Goal: Task Accomplishment & Management: Use online tool/utility

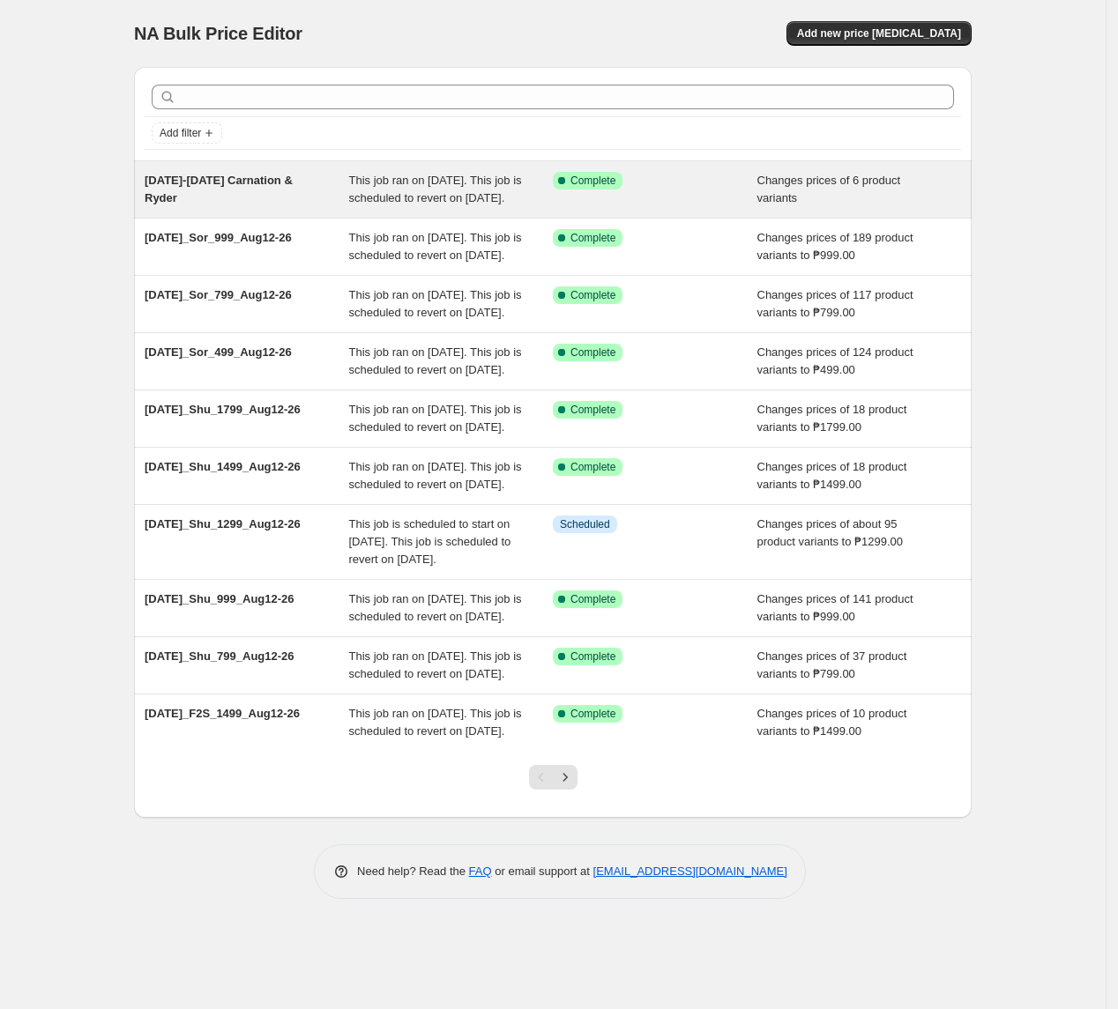
click at [411, 203] on span "This job ran on [DATE]. This job is scheduled to revert on [DATE]." at bounding box center [435, 189] width 173 height 31
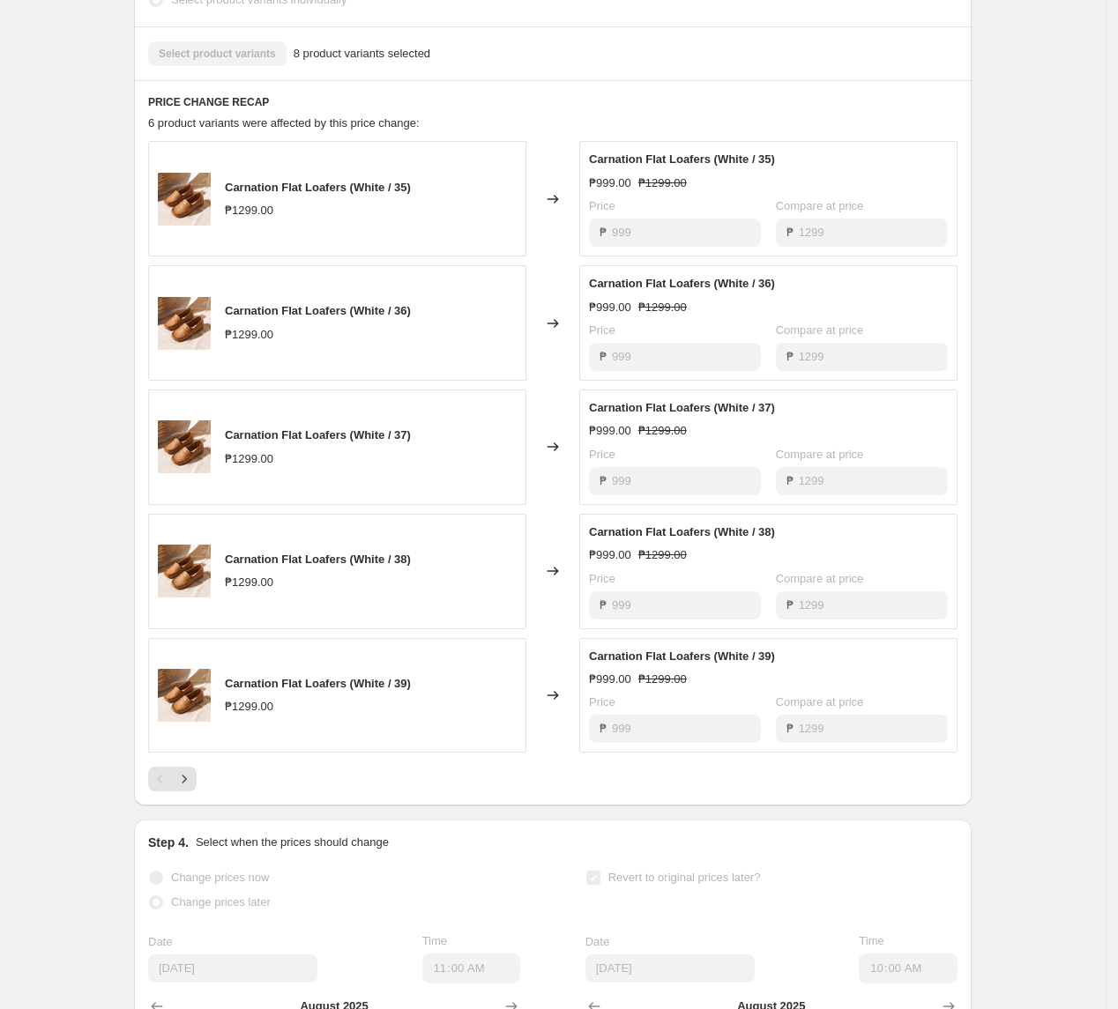
scroll to position [587, 0]
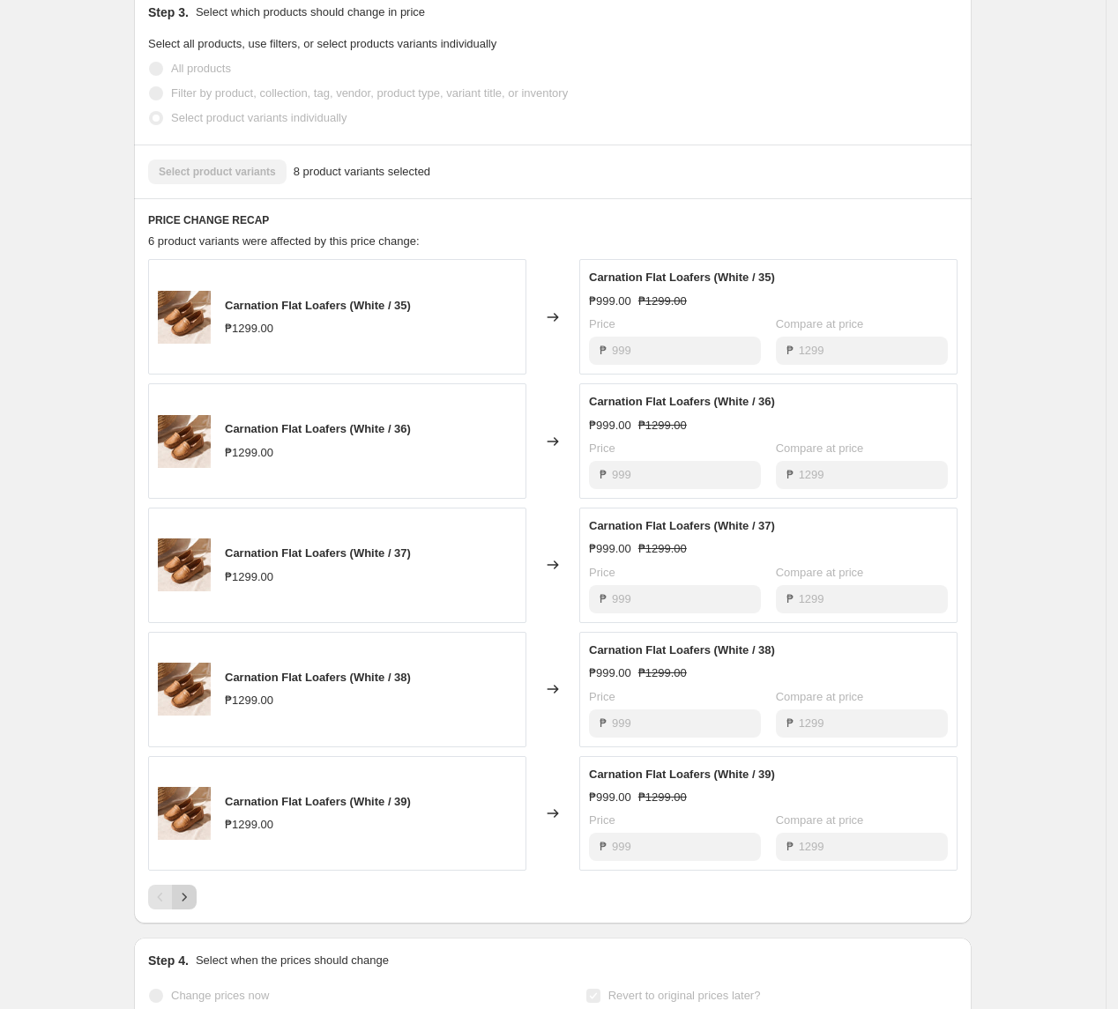
click at [191, 889] on icon "Next" at bounding box center [184, 897] width 18 height 18
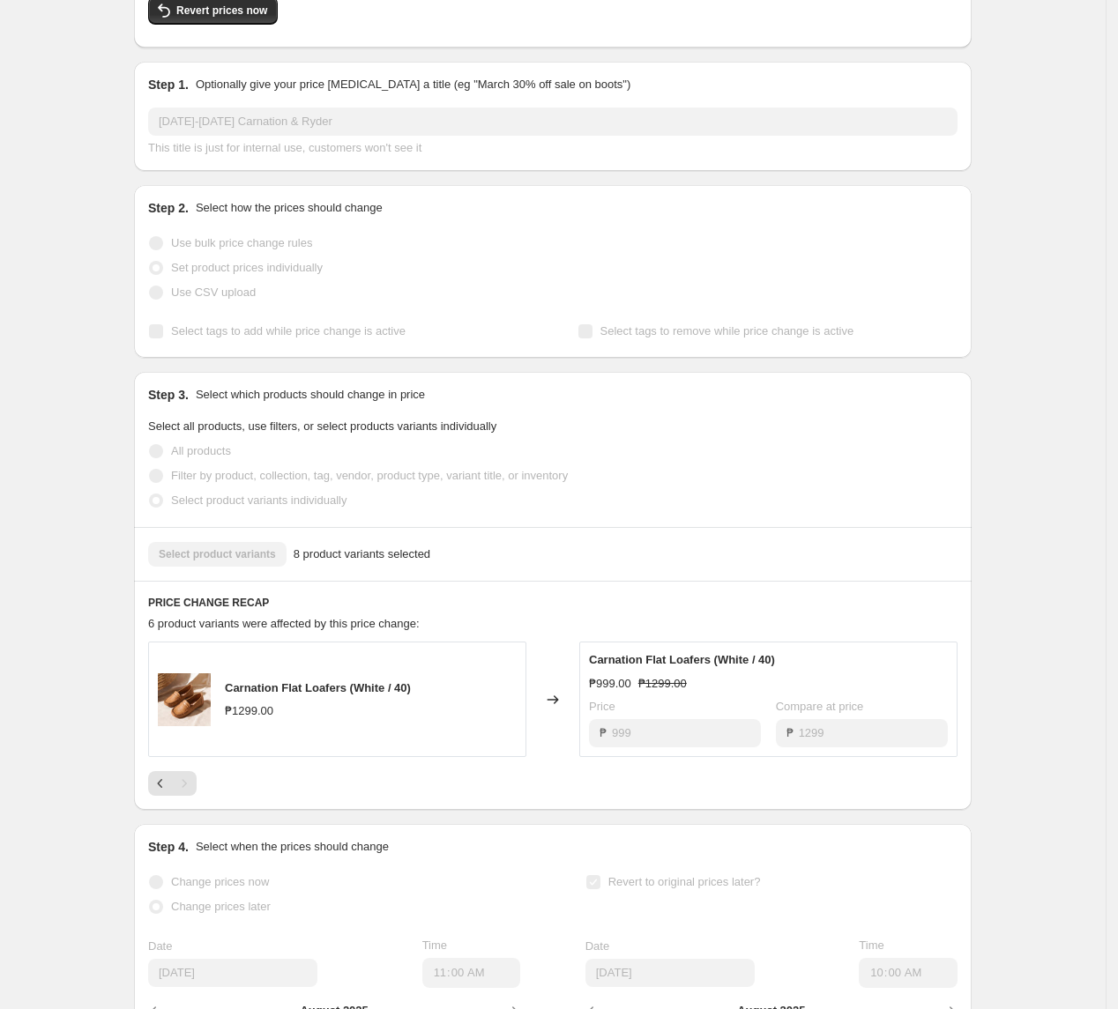
scroll to position [0, 0]
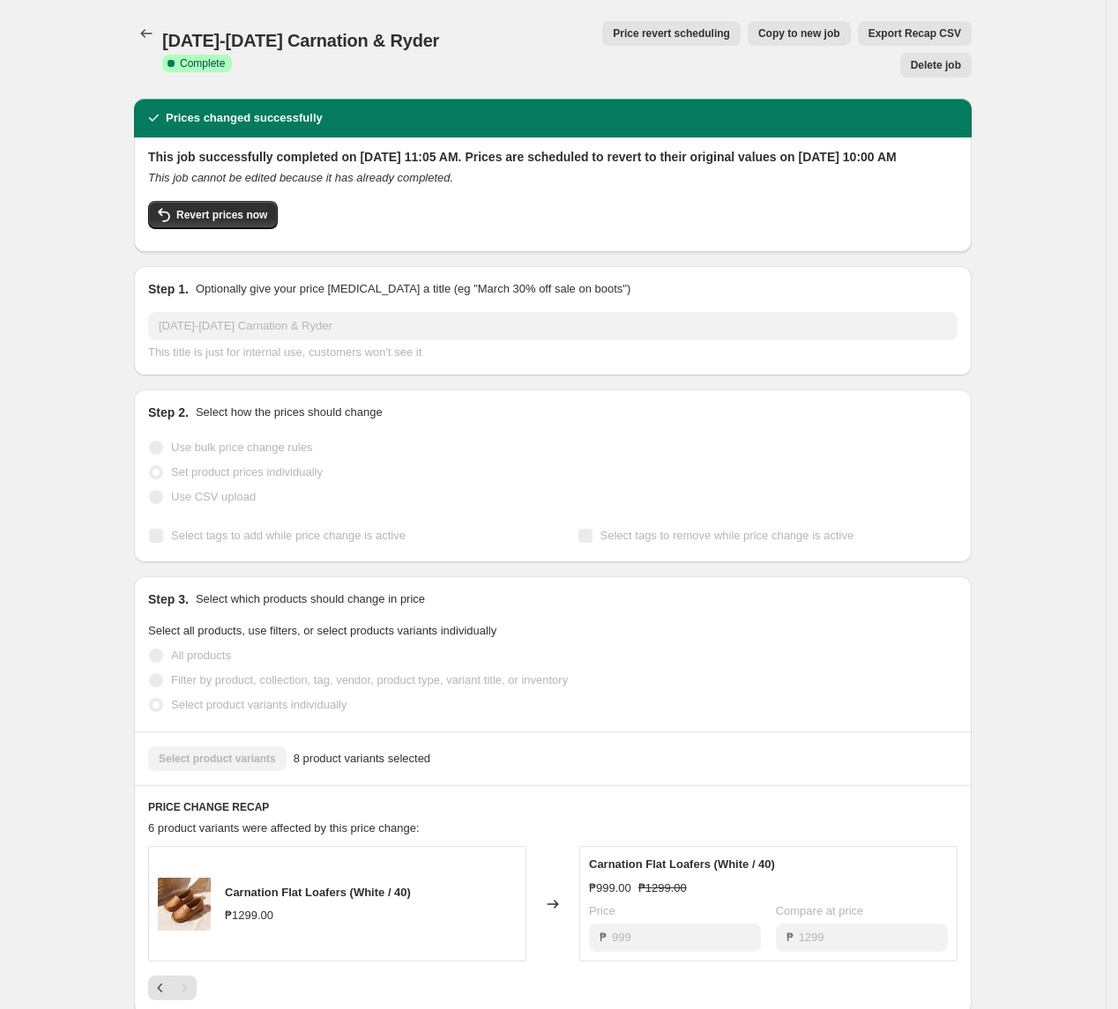
click at [613, 35] on span "Price revert scheduling" at bounding box center [671, 33] width 117 height 14
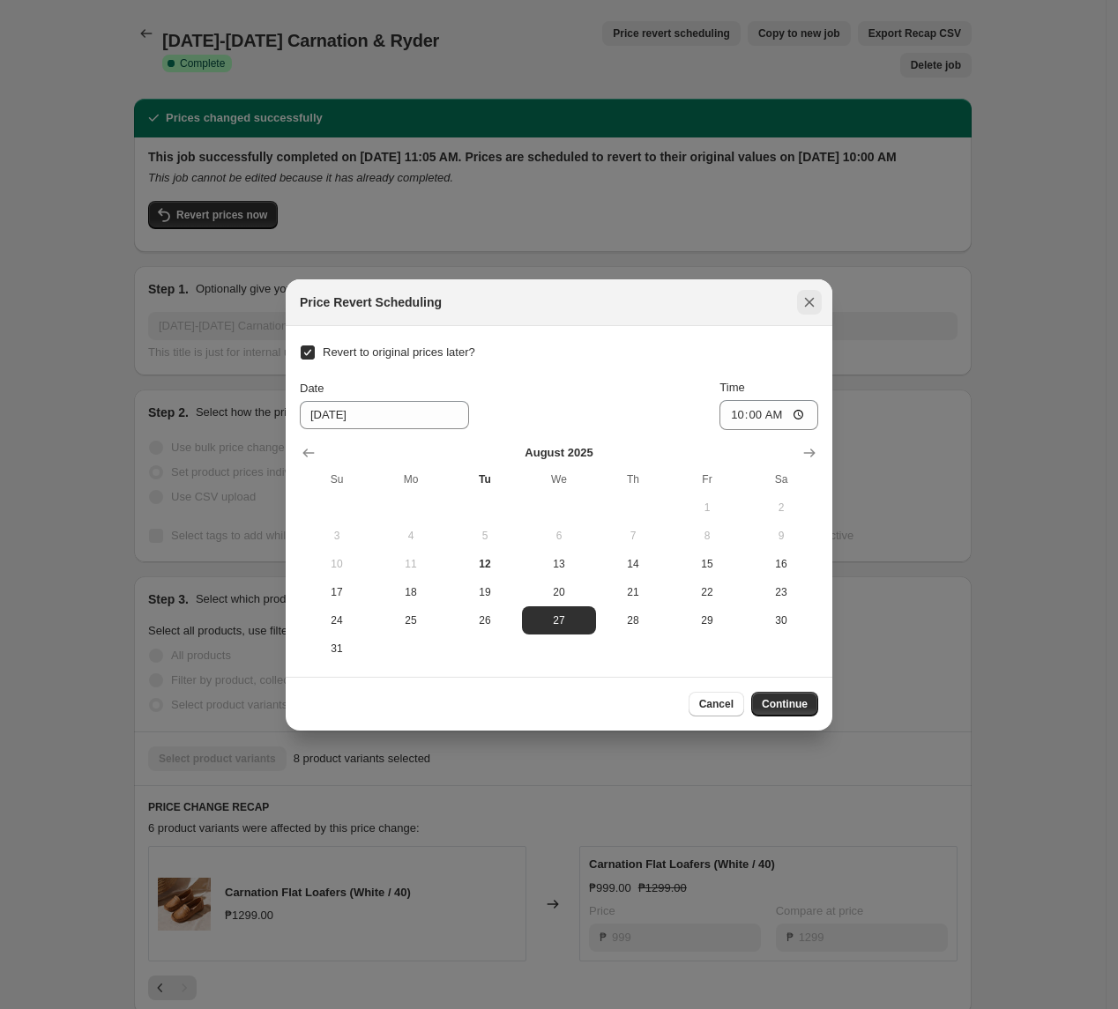
click at [808, 303] on icon "Close" at bounding box center [810, 302] width 10 height 10
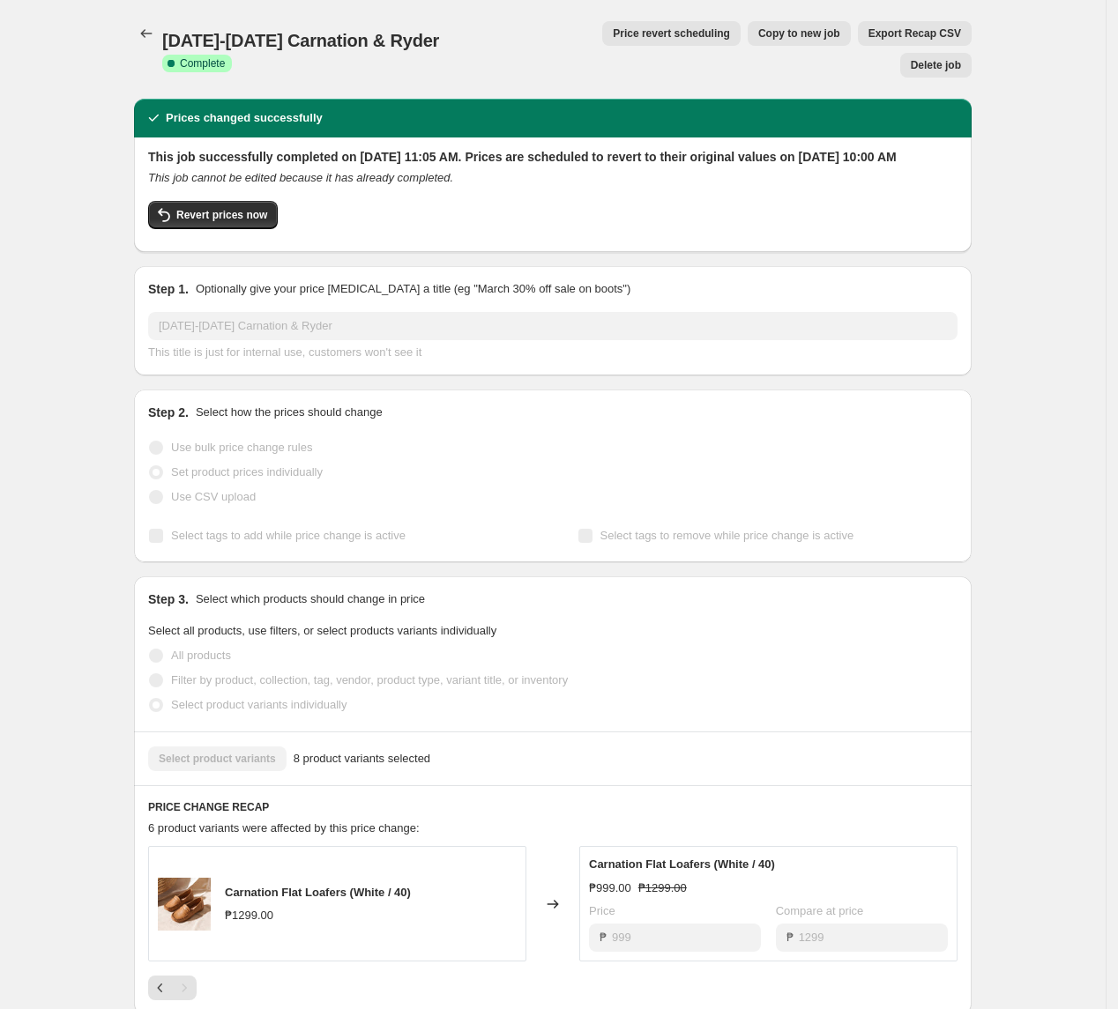
click at [279, 31] on span "[DATE]-[DATE] Carnation & Ryder" at bounding box center [300, 40] width 277 height 19
drag, startPoint x: 925, startPoint y: 40, endPoint x: 287, endPoint y: 176, distance: 652.5
click at [316, 156] on div "[DATE]-[DATE] Carnation & Ryder. This page is ready [DATE]-[DATE] Carnation & R…" at bounding box center [553, 789] width 880 height 1578
click at [268, 201] on button "Revert prices now" at bounding box center [213, 215] width 130 height 28
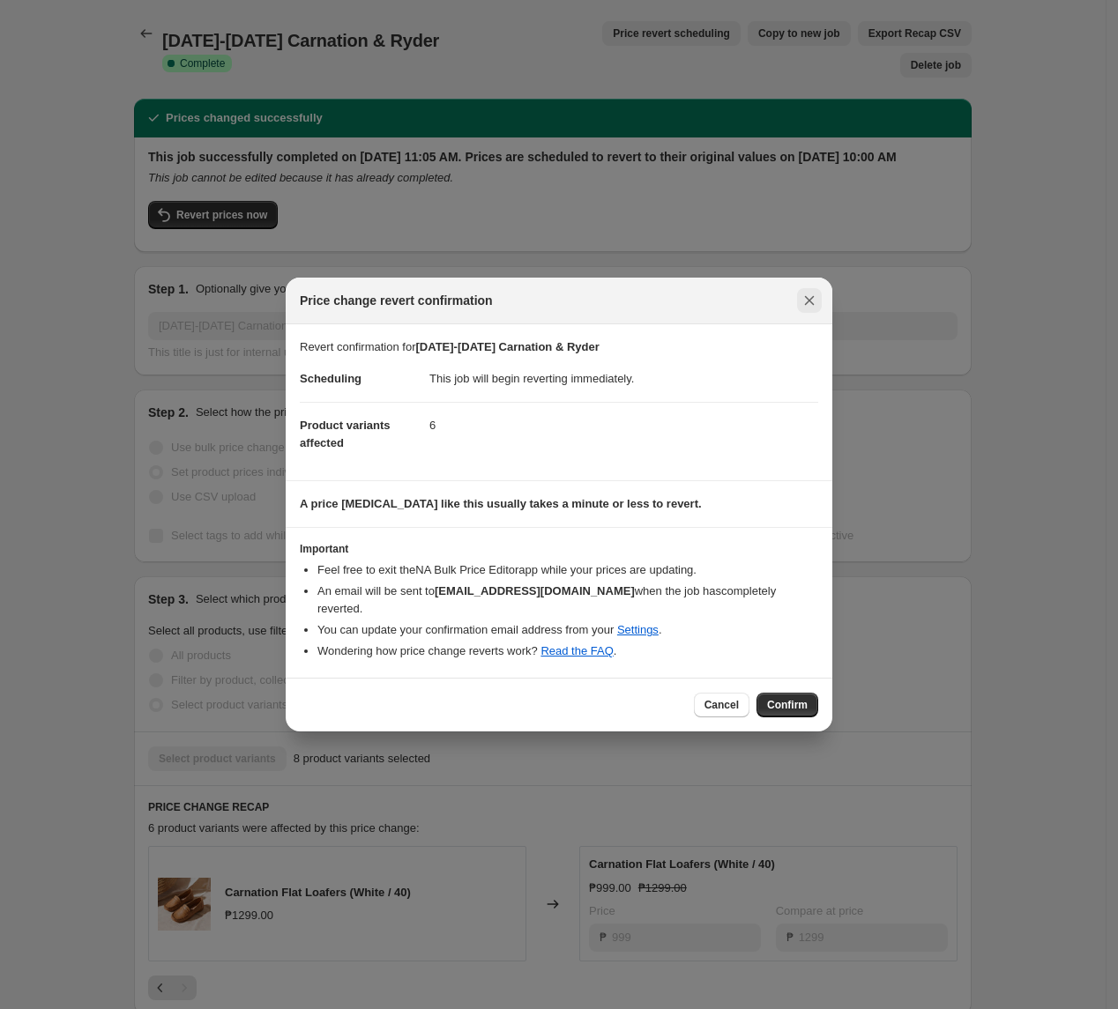
click at [806, 305] on icon "Close" at bounding box center [810, 301] width 10 height 10
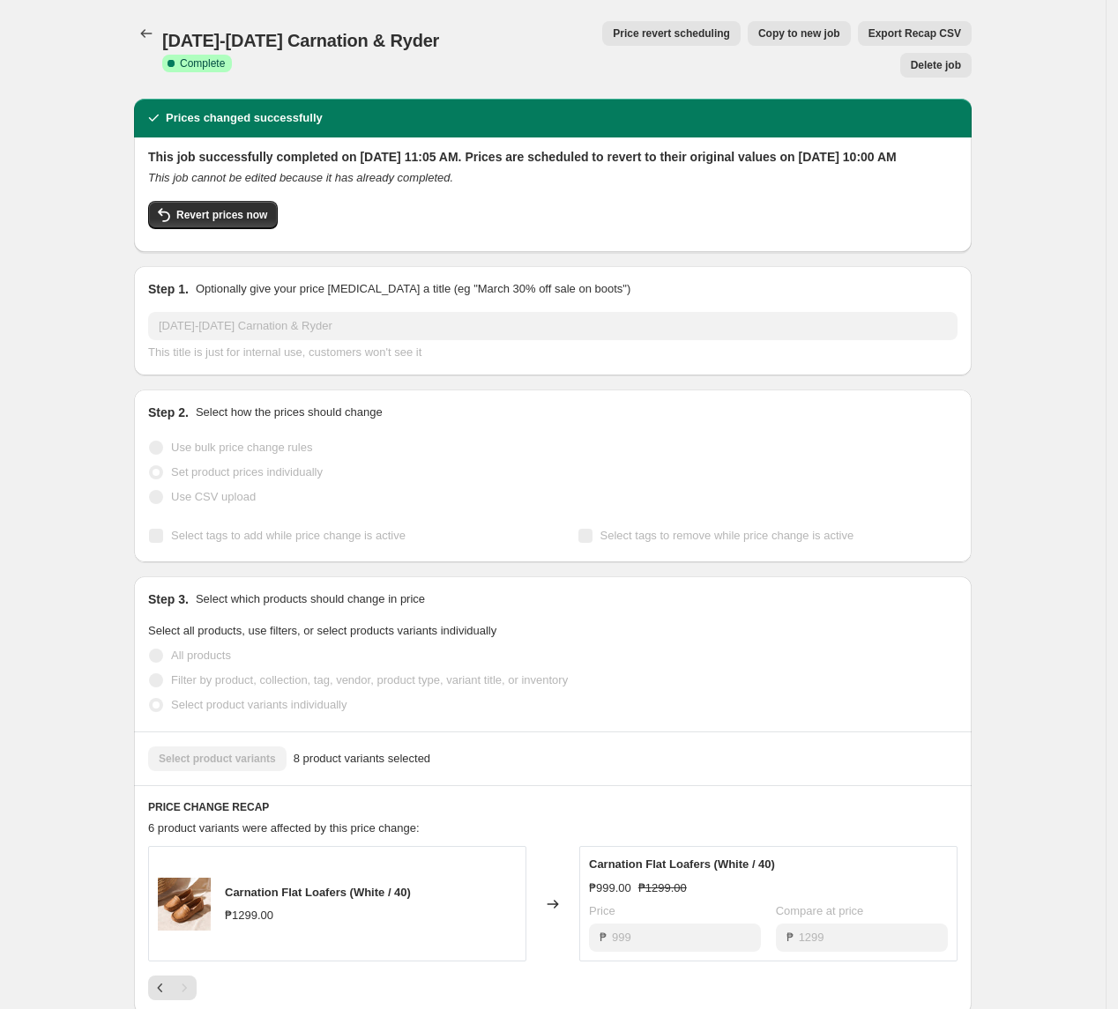
drag, startPoint x: 925, startPoint y: 32, endPoint x: 464, endPoint y: 167, distance: 481.1
click at [495, 167] on div "[DATE]-[DATE] Carnation & Ryder. This page is ready [DATE]-[DATE] Carnation & R…" at bounding box center [553, 789] width 880 height 1578
click at [190, 208] on button "Revert prices now" at bounding box center [213, 215] width 130 height 28
checkbox input "false"
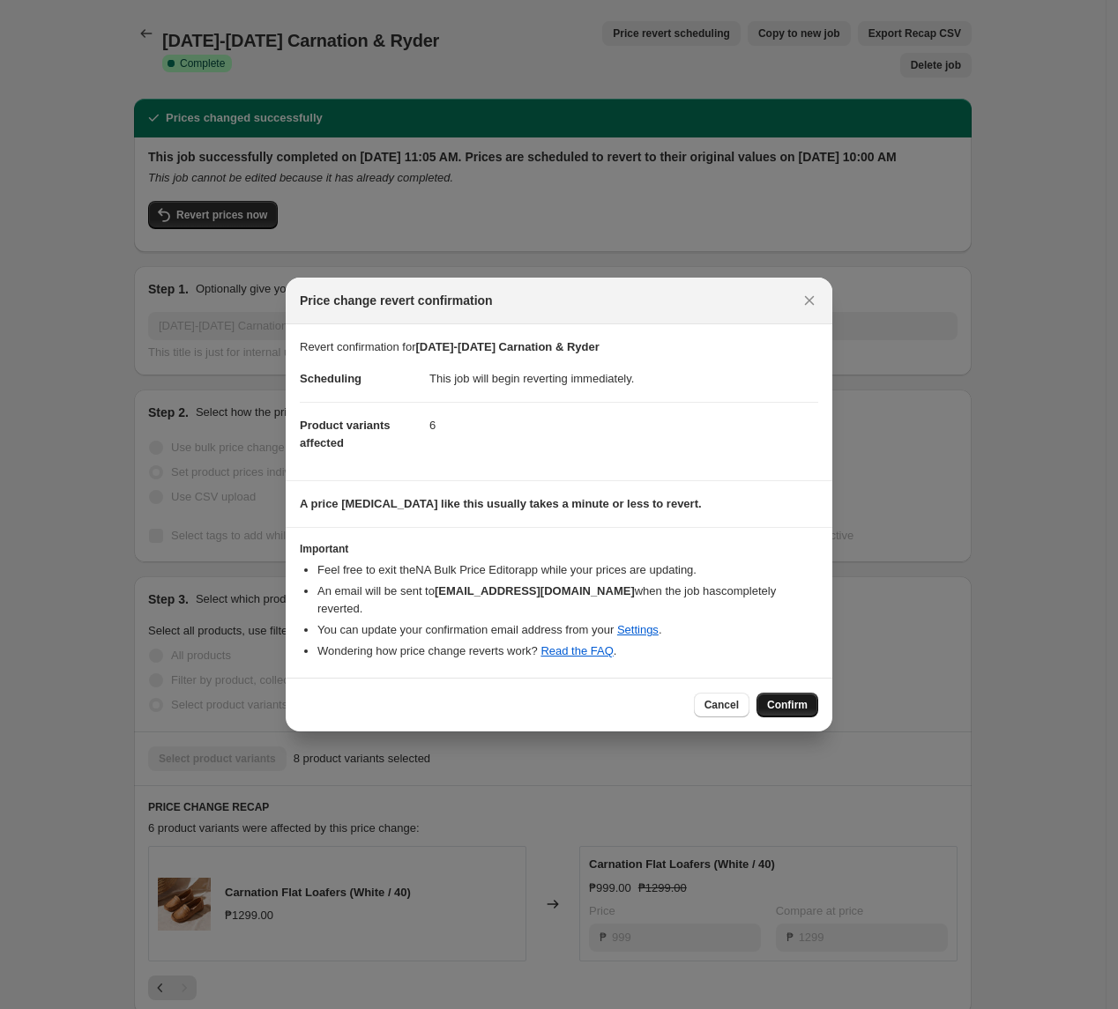
click at [814, 702] on button "Confirm" at bounding box center [787, 705] width 62 height 25
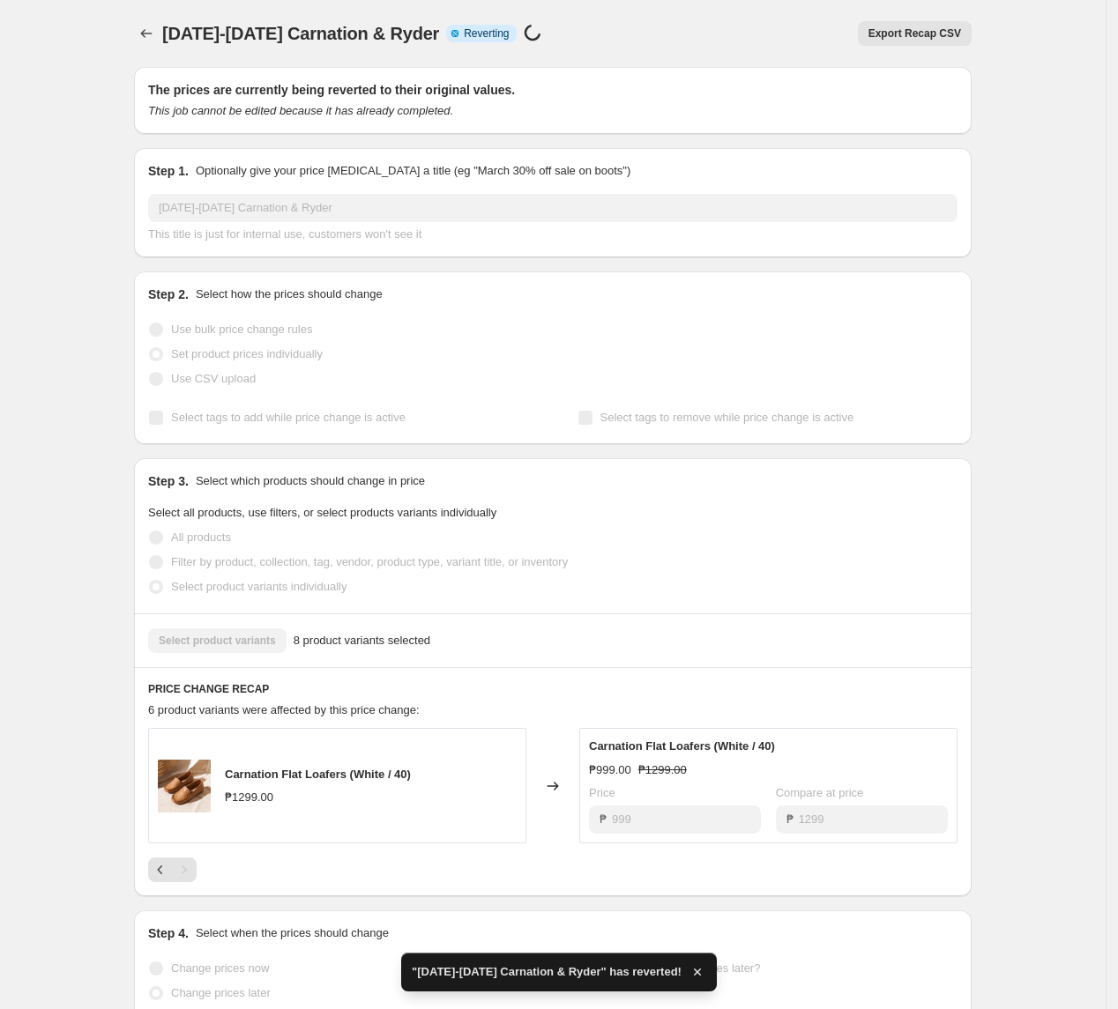
checkbox input "true"
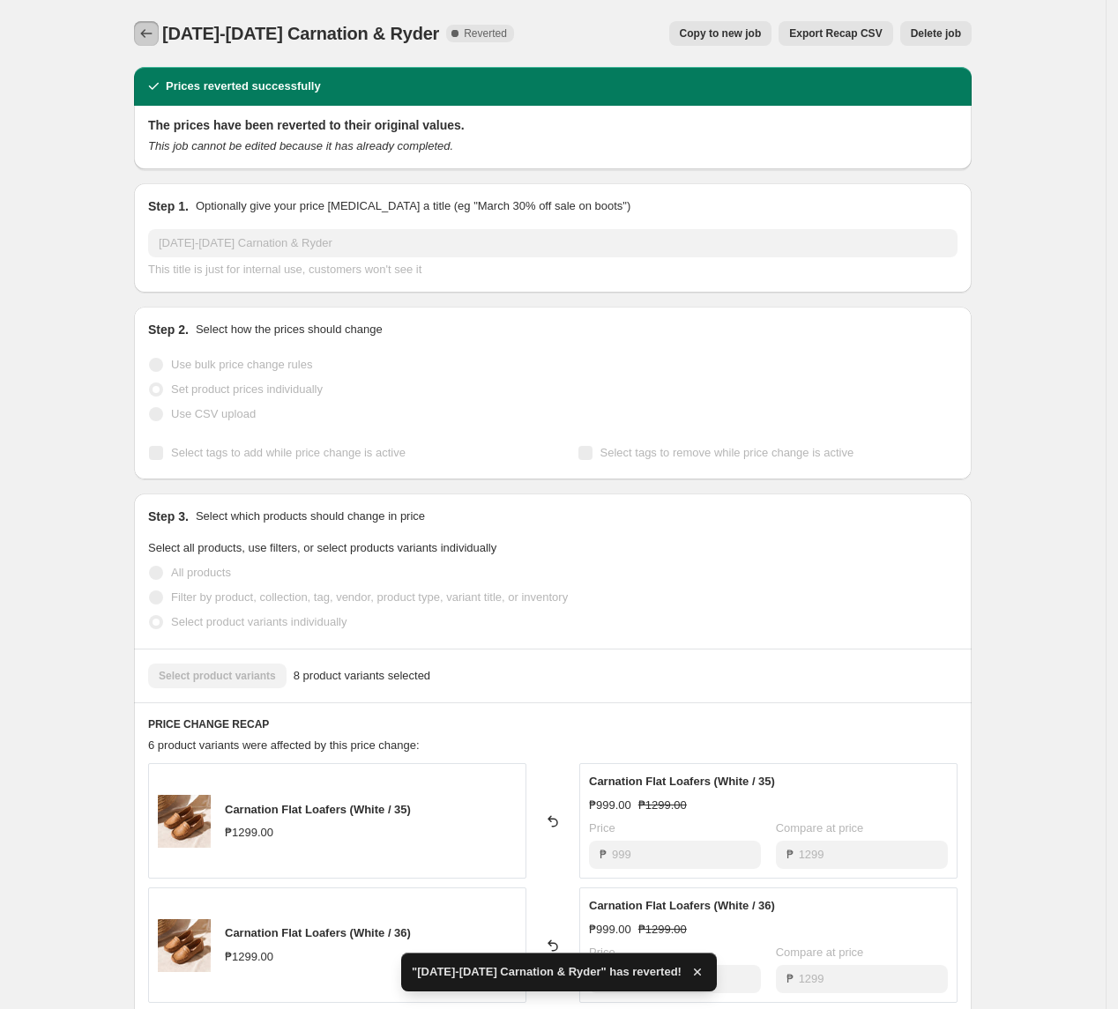
click at [145, 40] on icon "Price change jobs" at bounding box center [146, 34] width 18 height 18
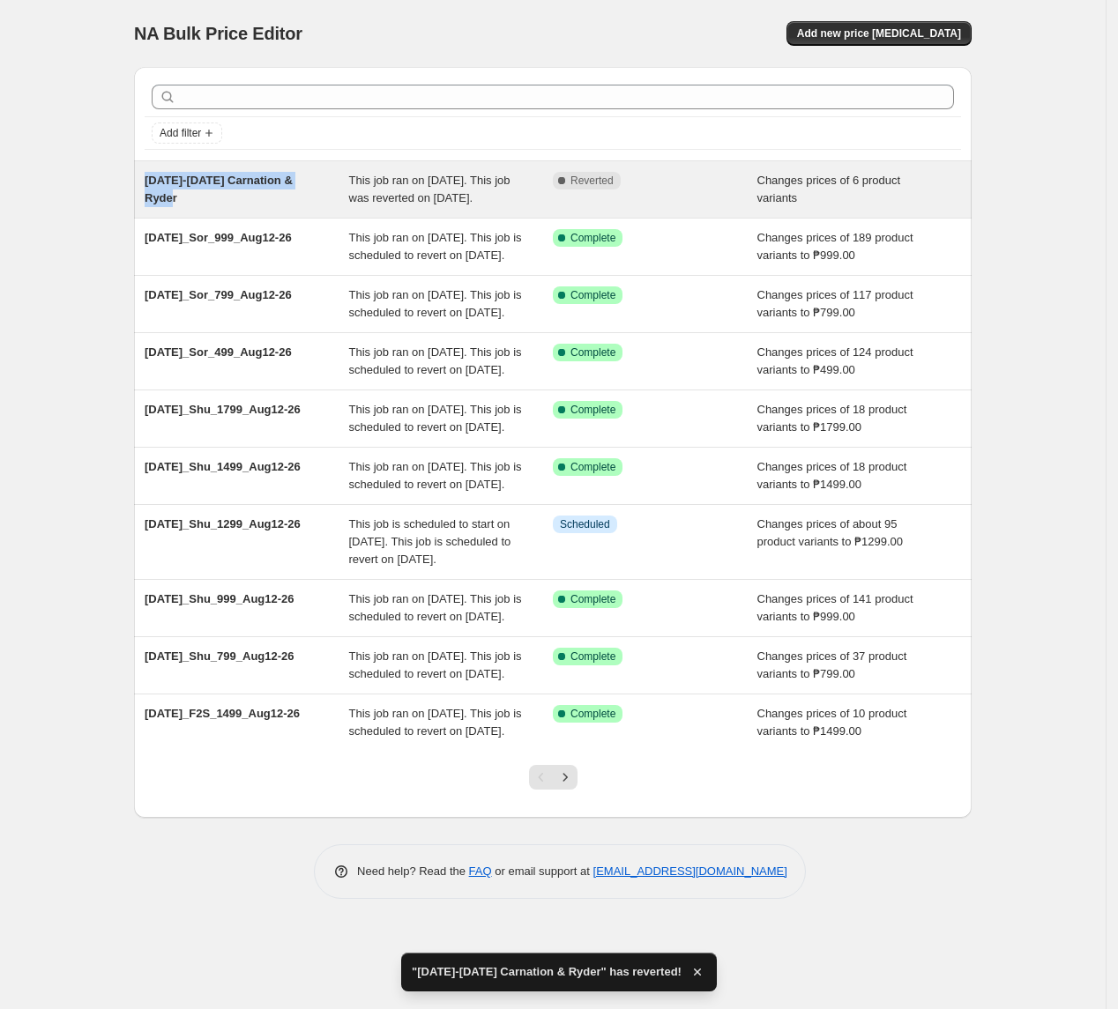
drag, startPoint x: 145, startPoint y: 178, endPoint x: 332, endPoint y: 184, distance: 187.8
click at [332, 184] on div "[DATE]-[DATE] Carnation & [PERSON_NAME] This job ran on [DATE]. This job was re…" at bounding box center [552, 189] width 837 height 56
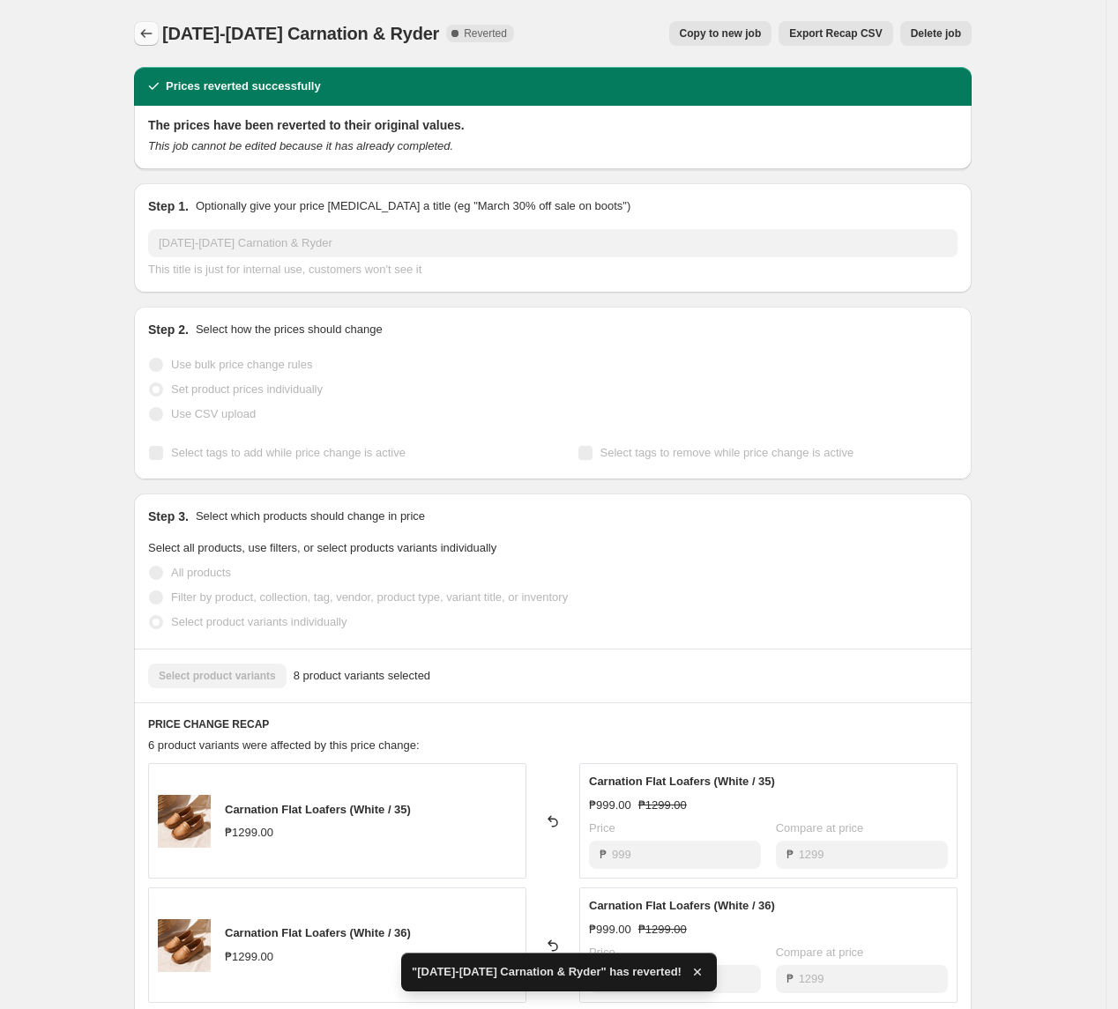
click at [146, 36] on icon "Price change jobs" at bounding box center [146, 34] width 18 height 18
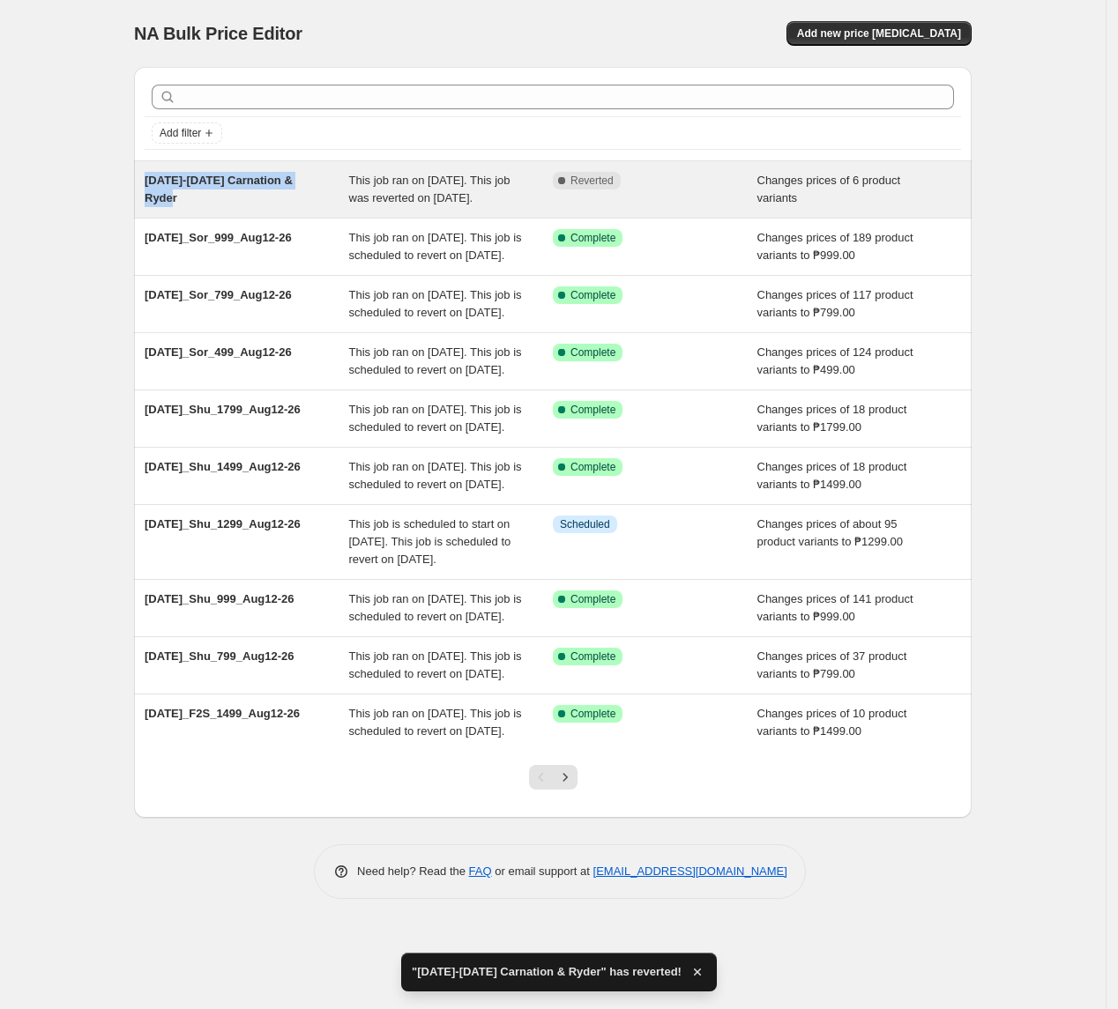
drag, startPoint x: 332, startPoint y: 181, endPoint x: 152, endPoint y: 184, distance: 179.8
click at [152, 184] on div "[DATE]-[DATE] Carnation & Ryder" at bounding box center [247, 189] width 204 height 35
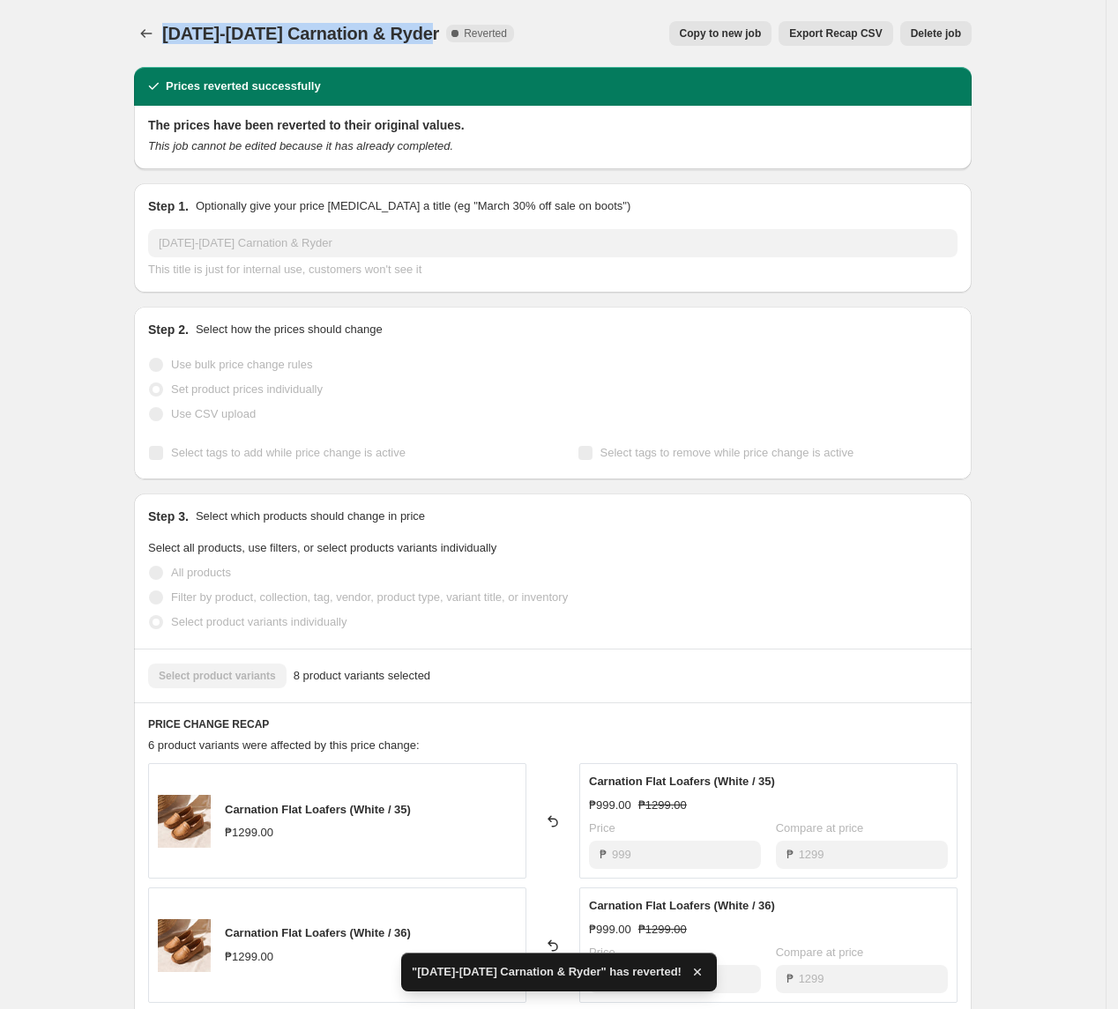
drag, startPoint x: 169, startPoint y: 33, endPoint x: 431, endPoint y: 41, distance: 261.8
click at [431, 41] on span "[DATE]-[DATE] Carnation & Ryder" at bounding box center [300, 33] width 277 height 19
copy span "[DATE]-[DATE] Carnation & Ryder"
click at [145, 33] on icon "Price change jobs" at bounding box center [146, 34] width 18 height 18
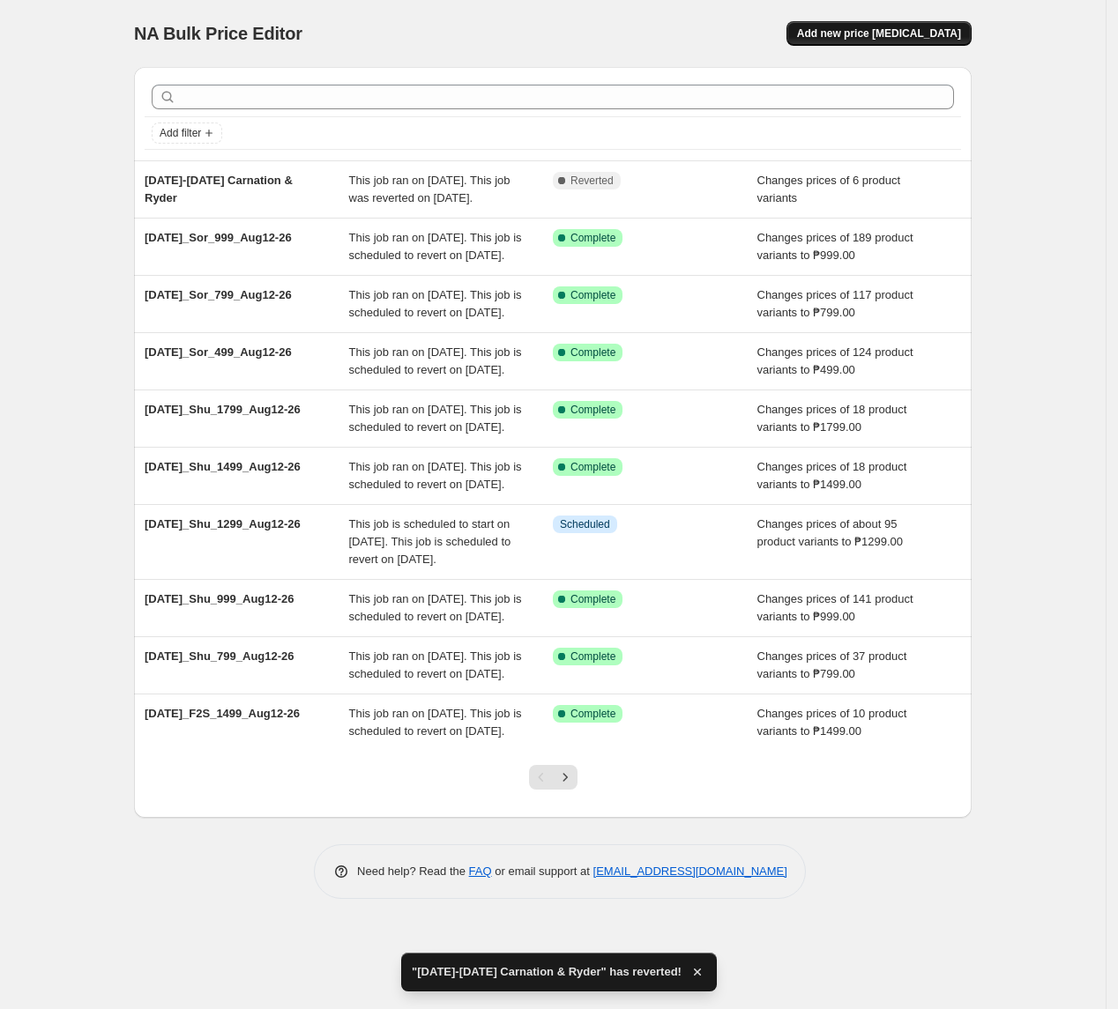
click at [888, 36] on span "Add new price [MEDICAL_DATA]" at bounding box center [879, 33] width 164 height 14
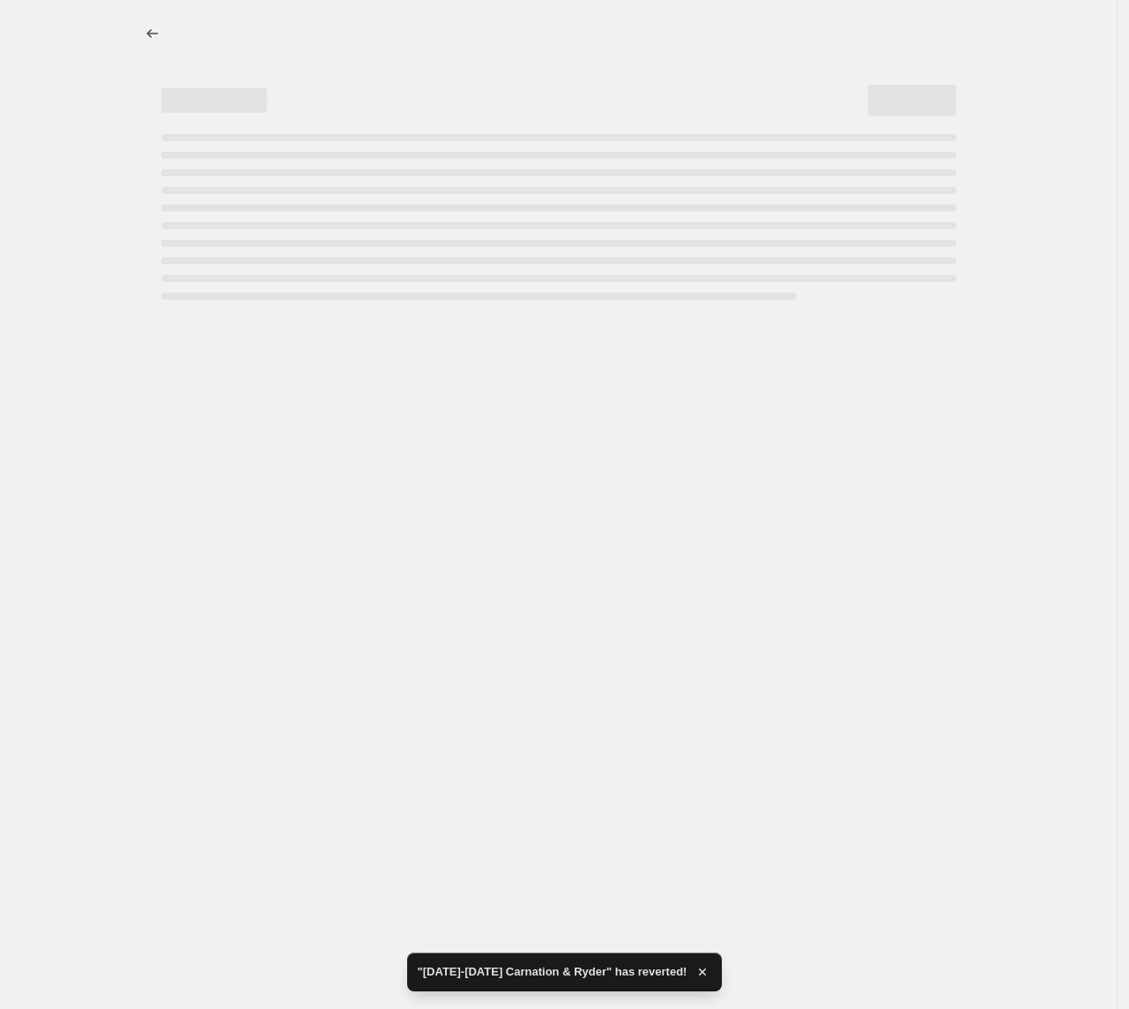
select select "percentage"
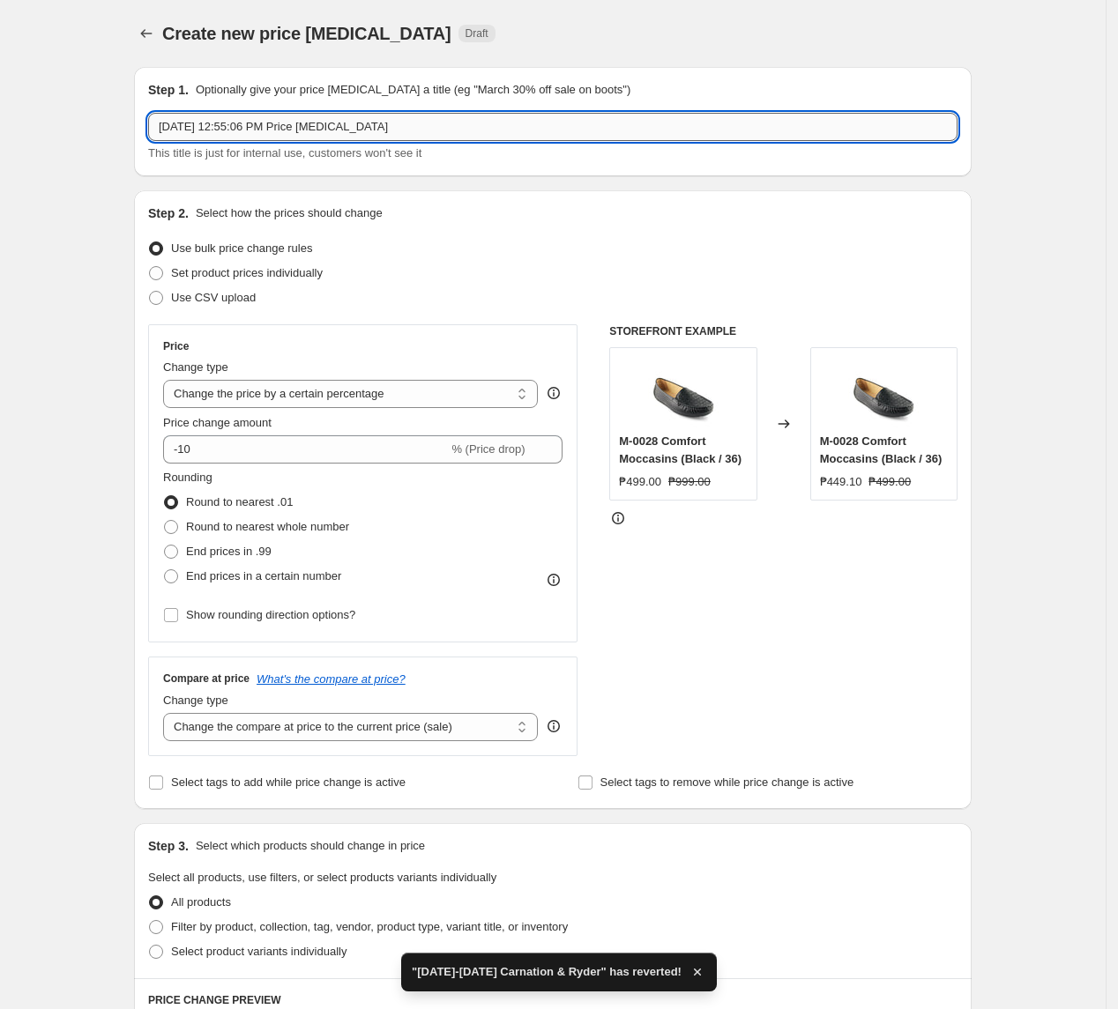
click at [472, 120] on input "[DATE] 12:55:06 PM Price [MEDICAL_DATA]" at bounding box center [552, 127] width 809 height 28
paste input "ust 12-27 Carnation & Ryder"
type input "[DATE]-[DATE] Carnation & Ryder"
click at [315, 271] on span "Set product prices individually" at bounding box center [247, 272] width 152 height 13
click at [150, 267] on input "Set product prices individually" at bounding box center [149, 266] width 1 height 1
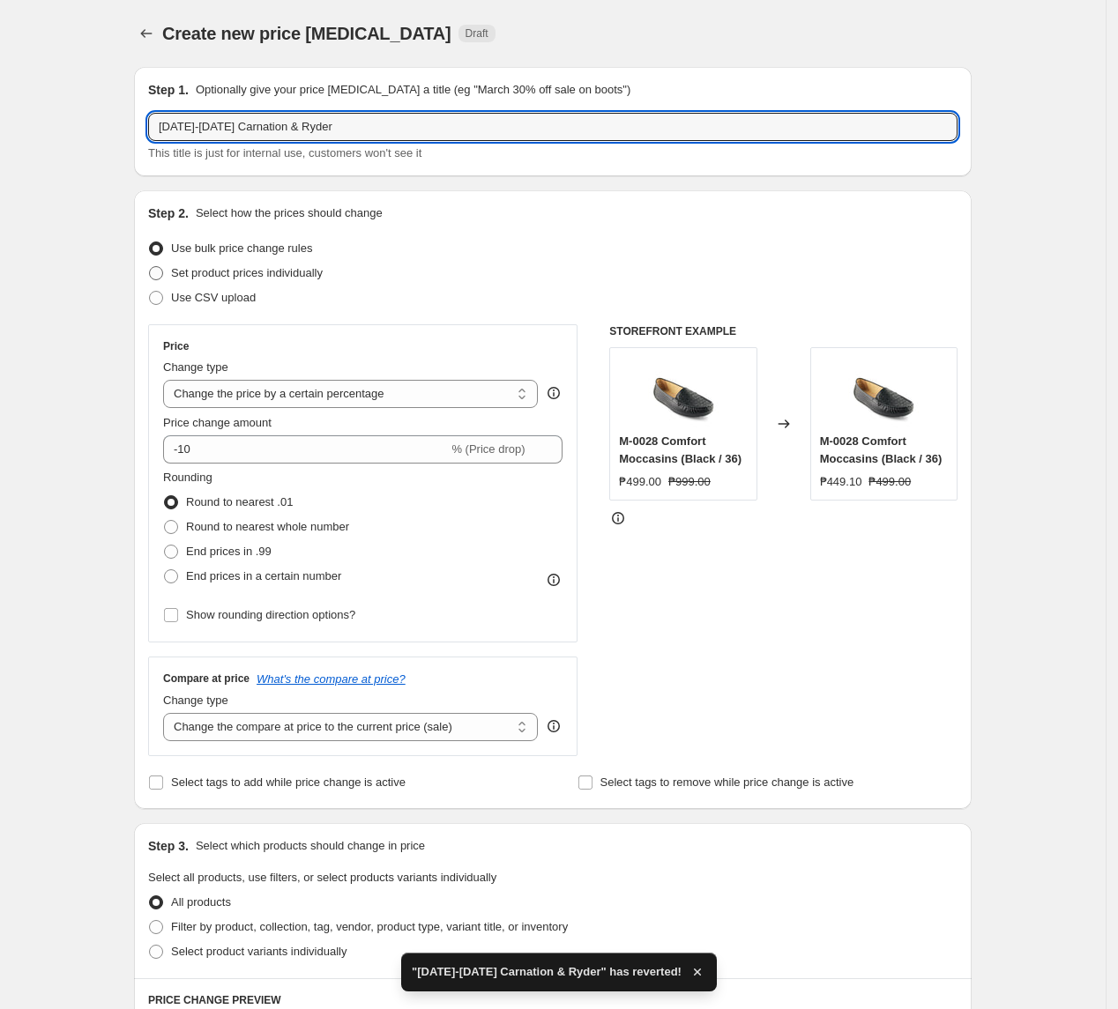
radio input "true"
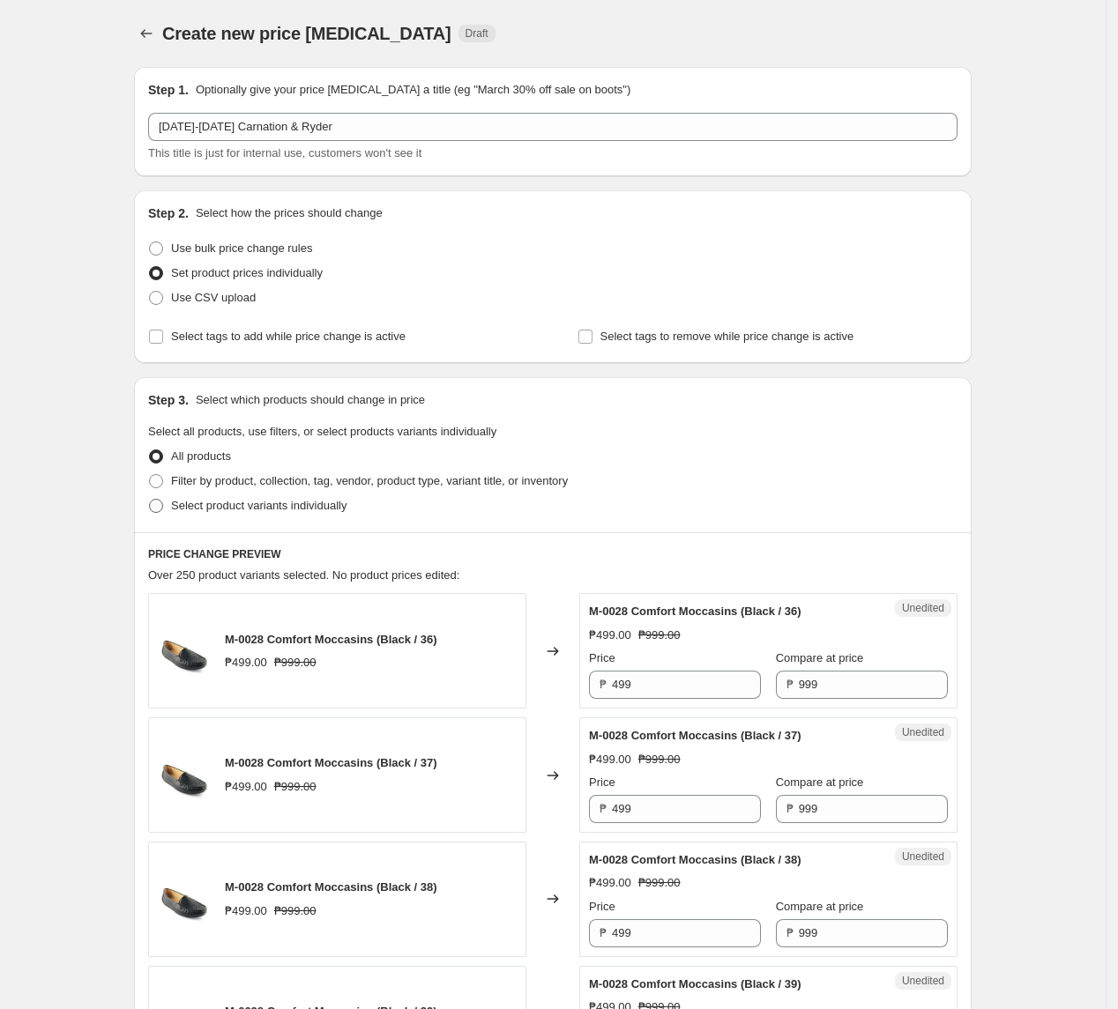
click at [171, 509] on label "Select product variants individually" at bounding box center [247, 506] width 198 height 25
click at [150, 500] on input "Select product variants individually" at bounding box center [149, 499] width 1 height 1
radio input "true"
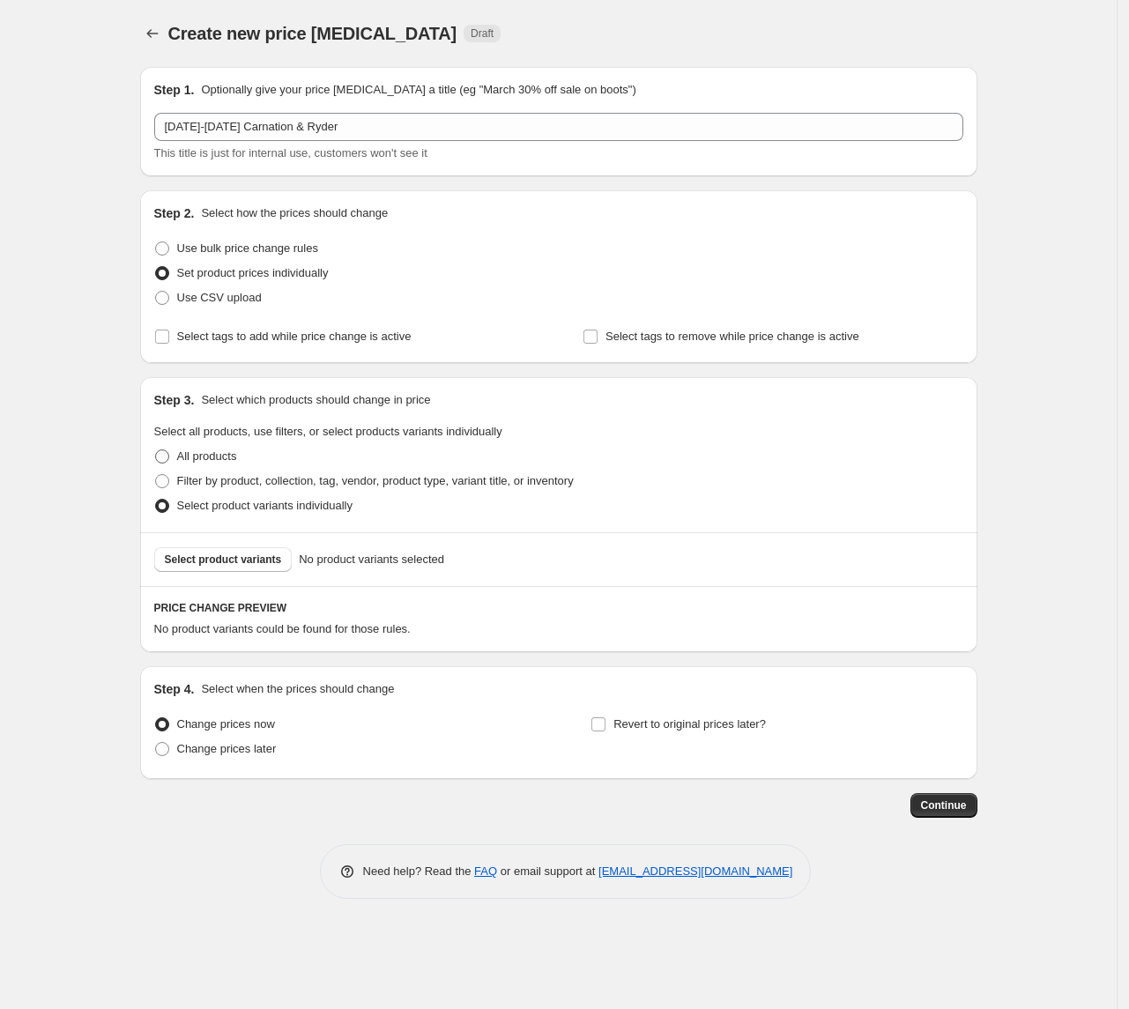
click at [183, 462] on span "All products" at bounding box center [207, 455] width 60 height 13
click at [156, 450] on input "All products" at bounding box center [155, 449] width 1 height 1
radio input "true"
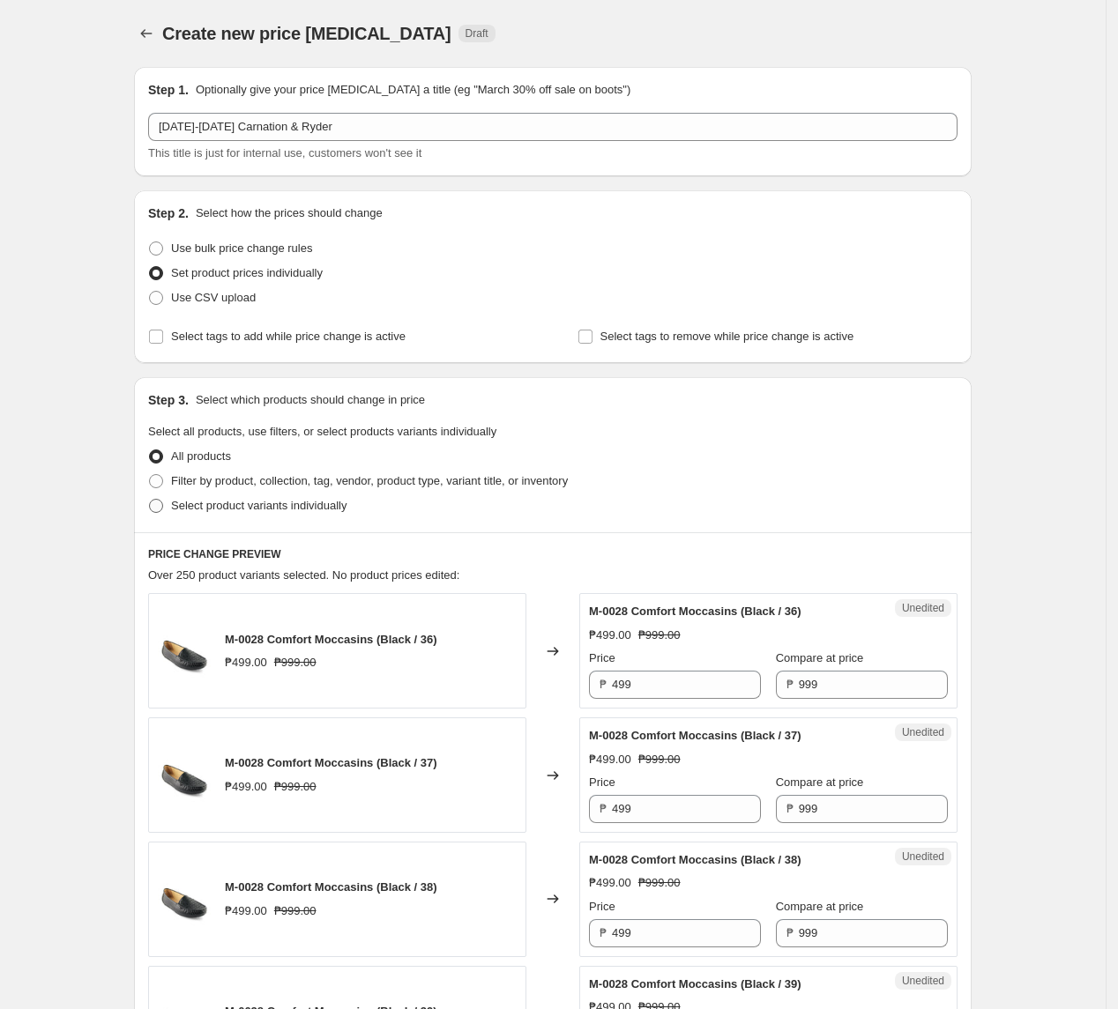
click at [212, 505] on span "Select product variants individually" at bounding box center [258, 505] width 175 height 13
click at [150, 500] on input "Select product variants individually" at bounding box center [149, 499] width 1 height 1
radio input "true"
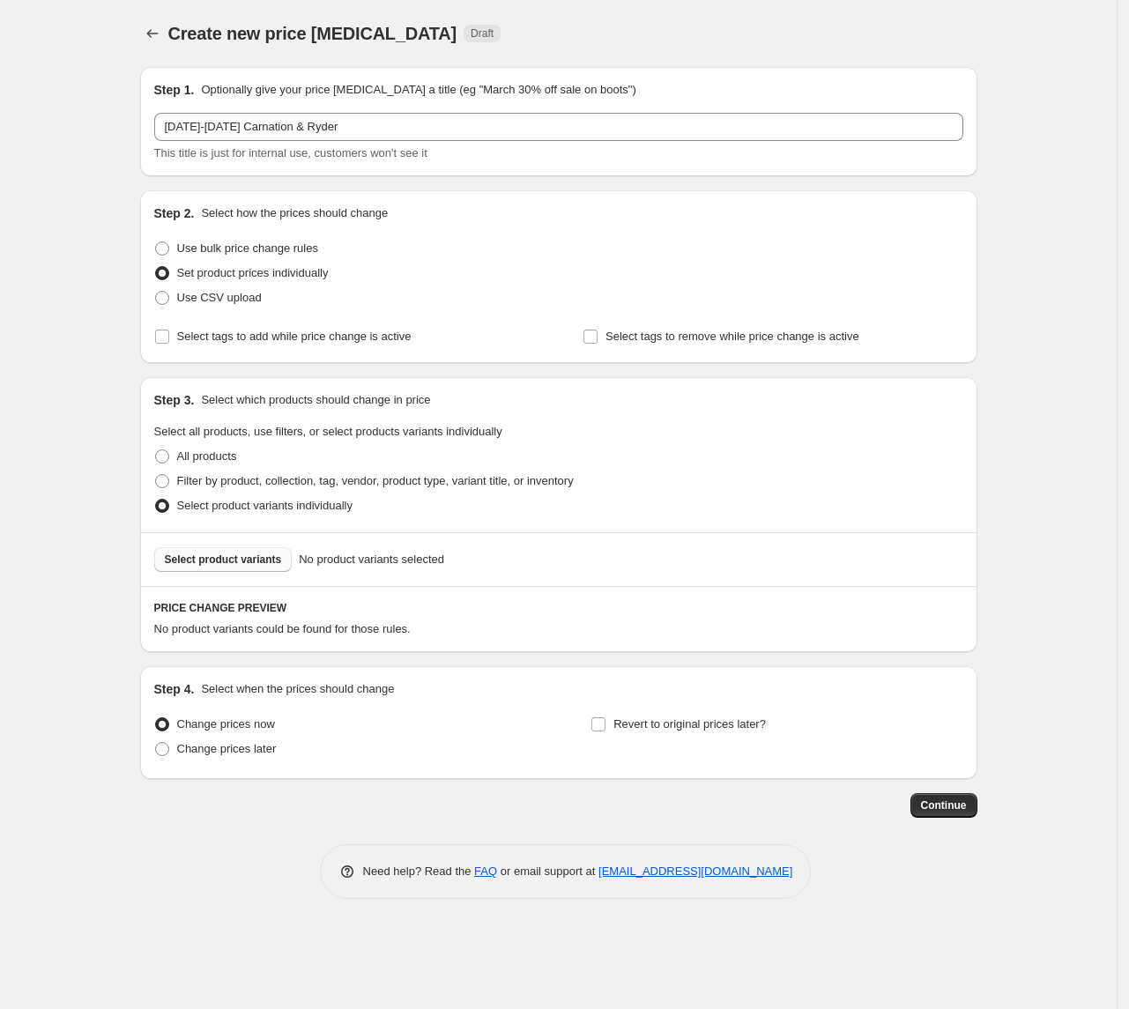
click at [254, 566] on span "Select product variants" at bounding box center [223, 560] width 117 height 14
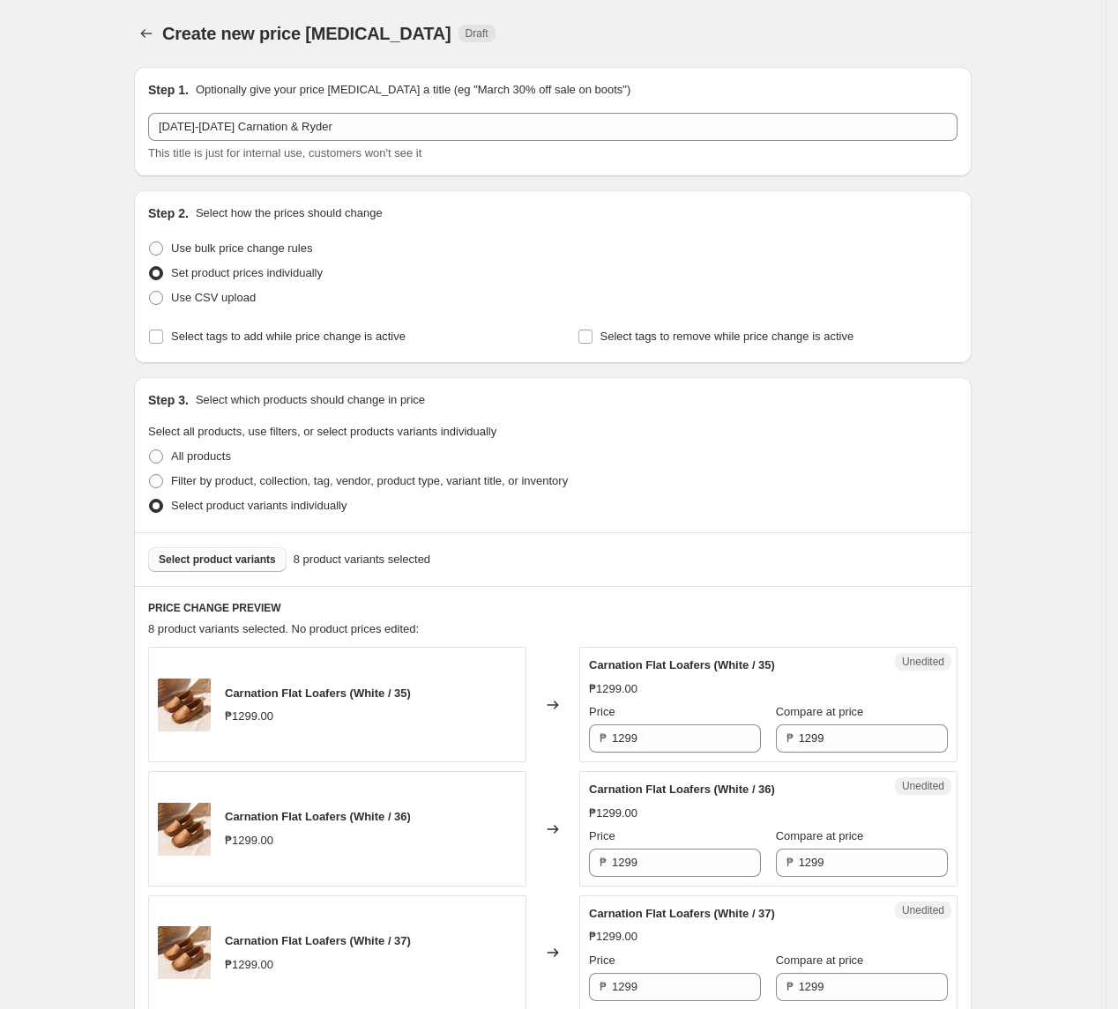
scroll to position [353, 0]
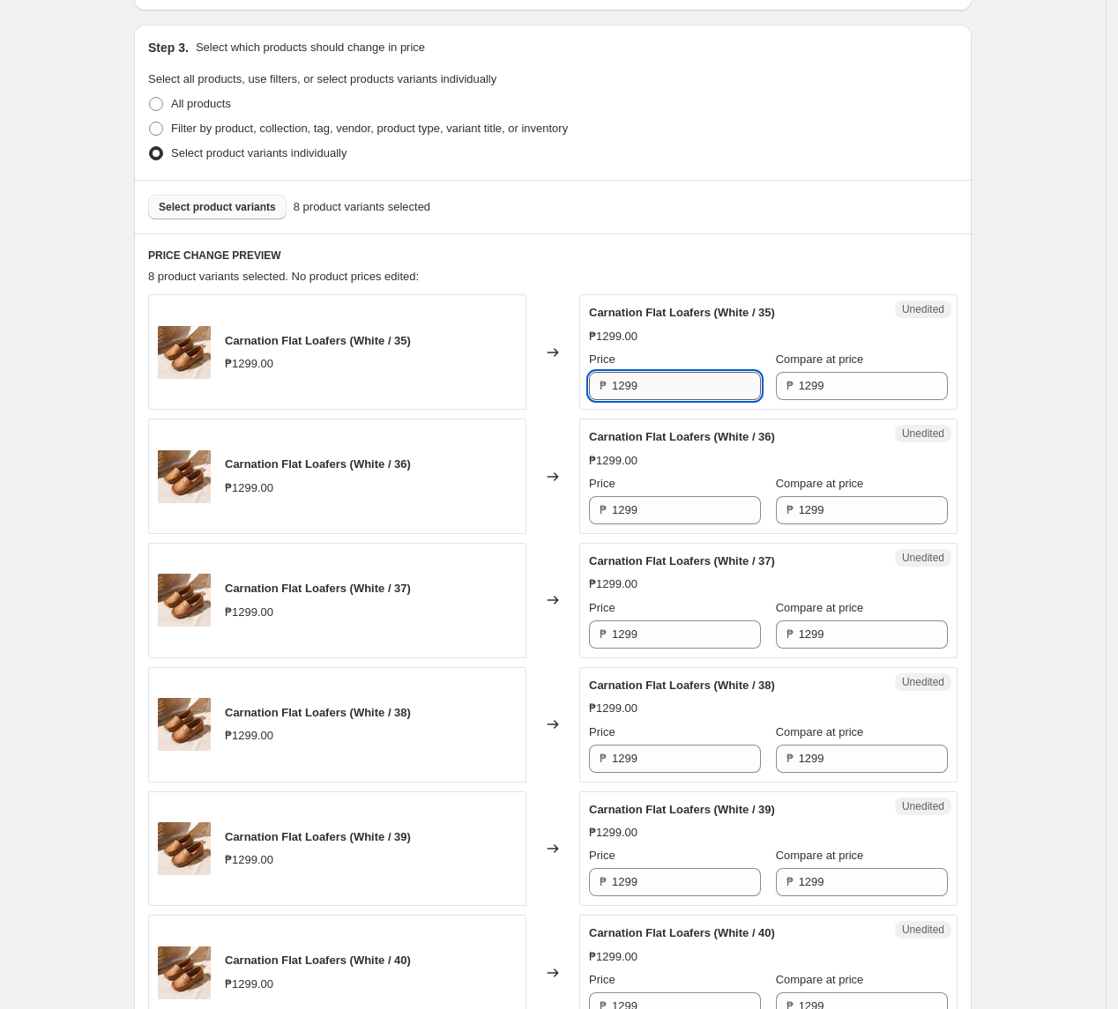
click at [700, 381] on input "1299" at bounding box center [686, 386] width 149 height 28
type input "999"
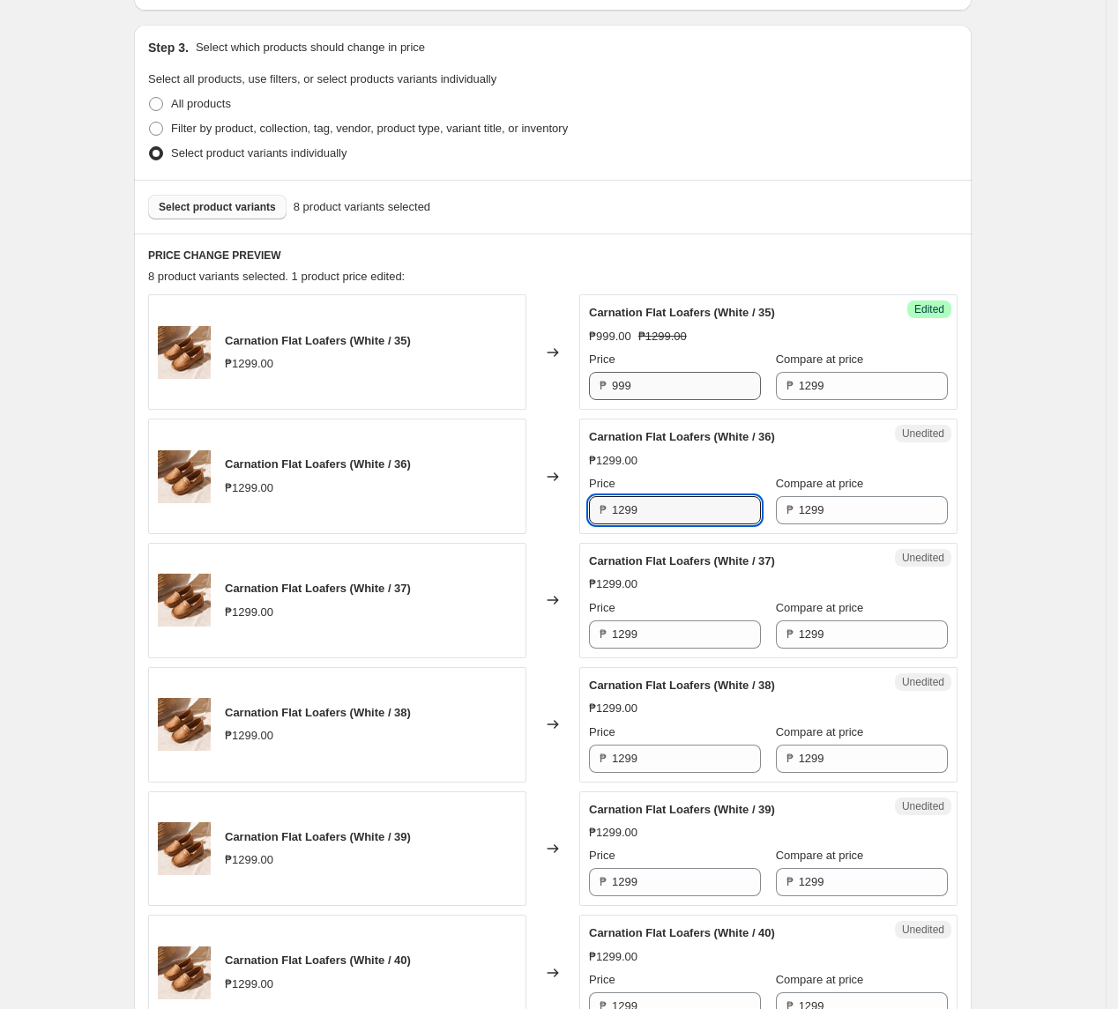
paste input "9"
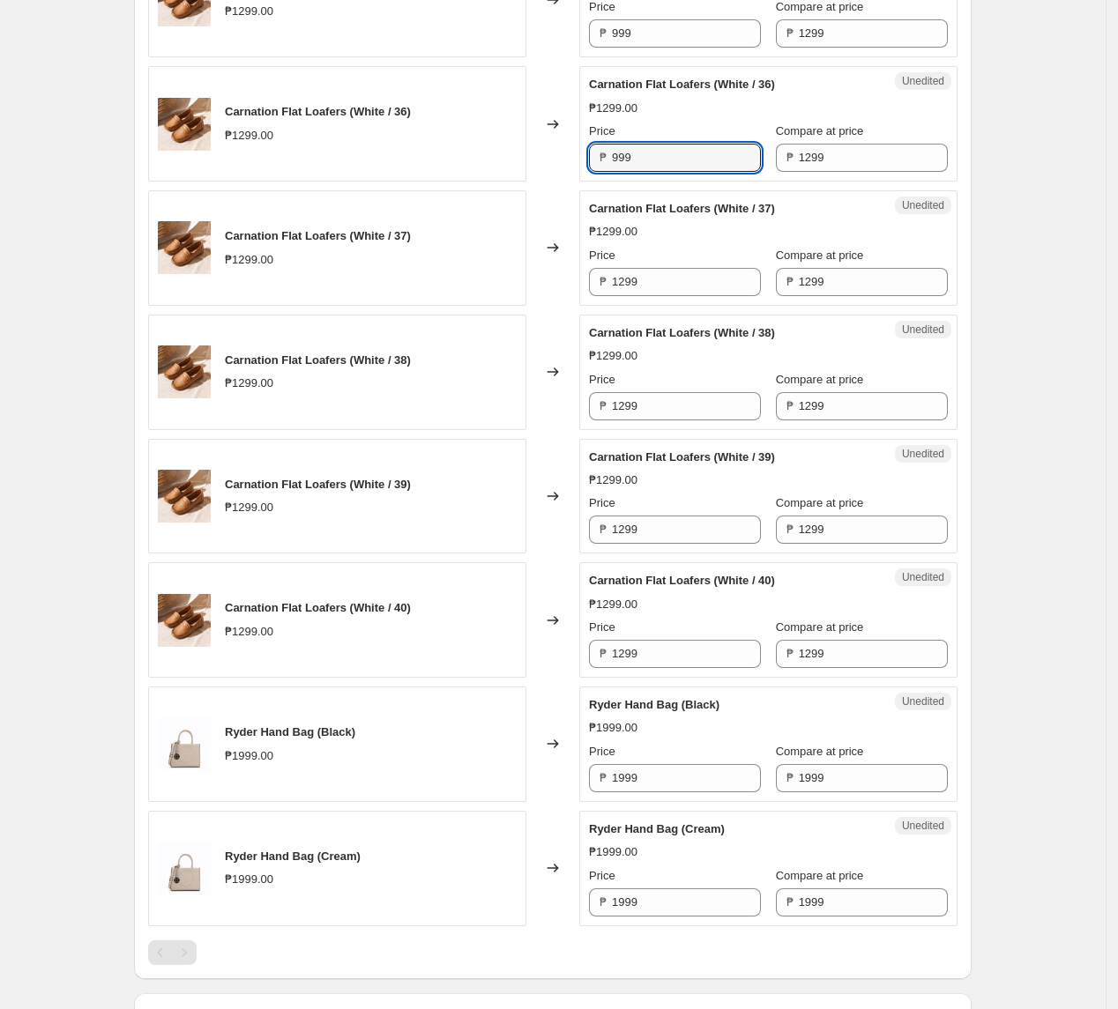
type input "999"
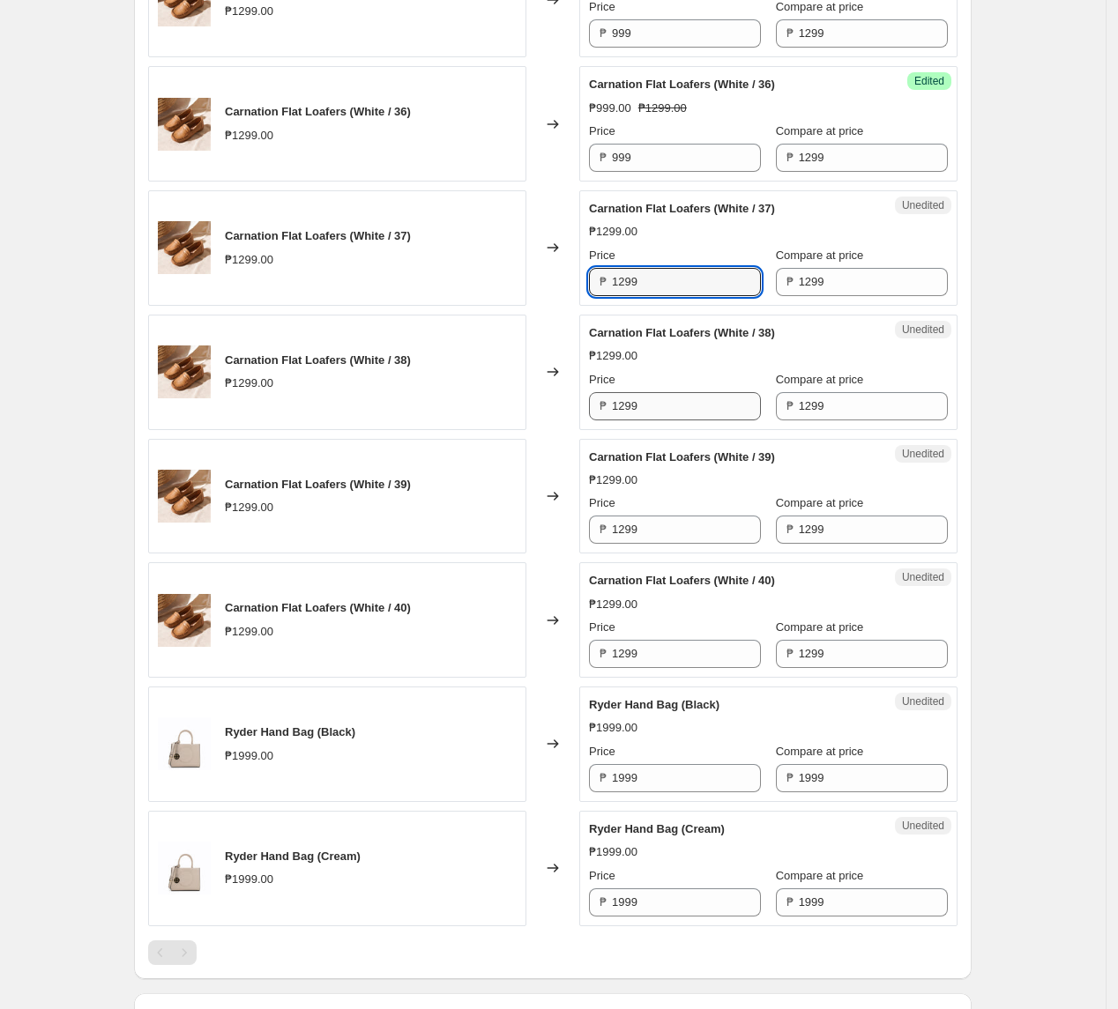
paste input "9"
type input "999"
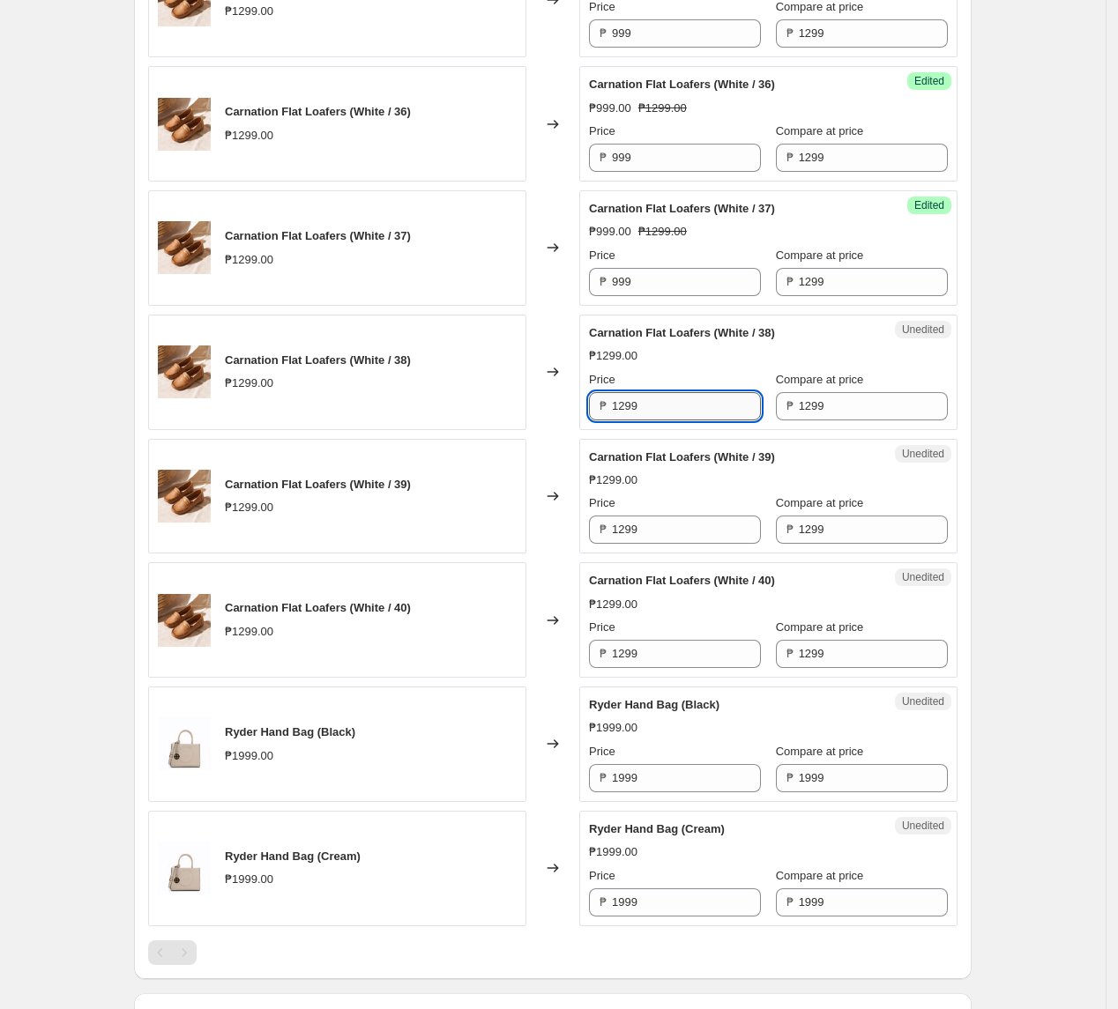
paste input "9"
type input "999"
paste input "text"
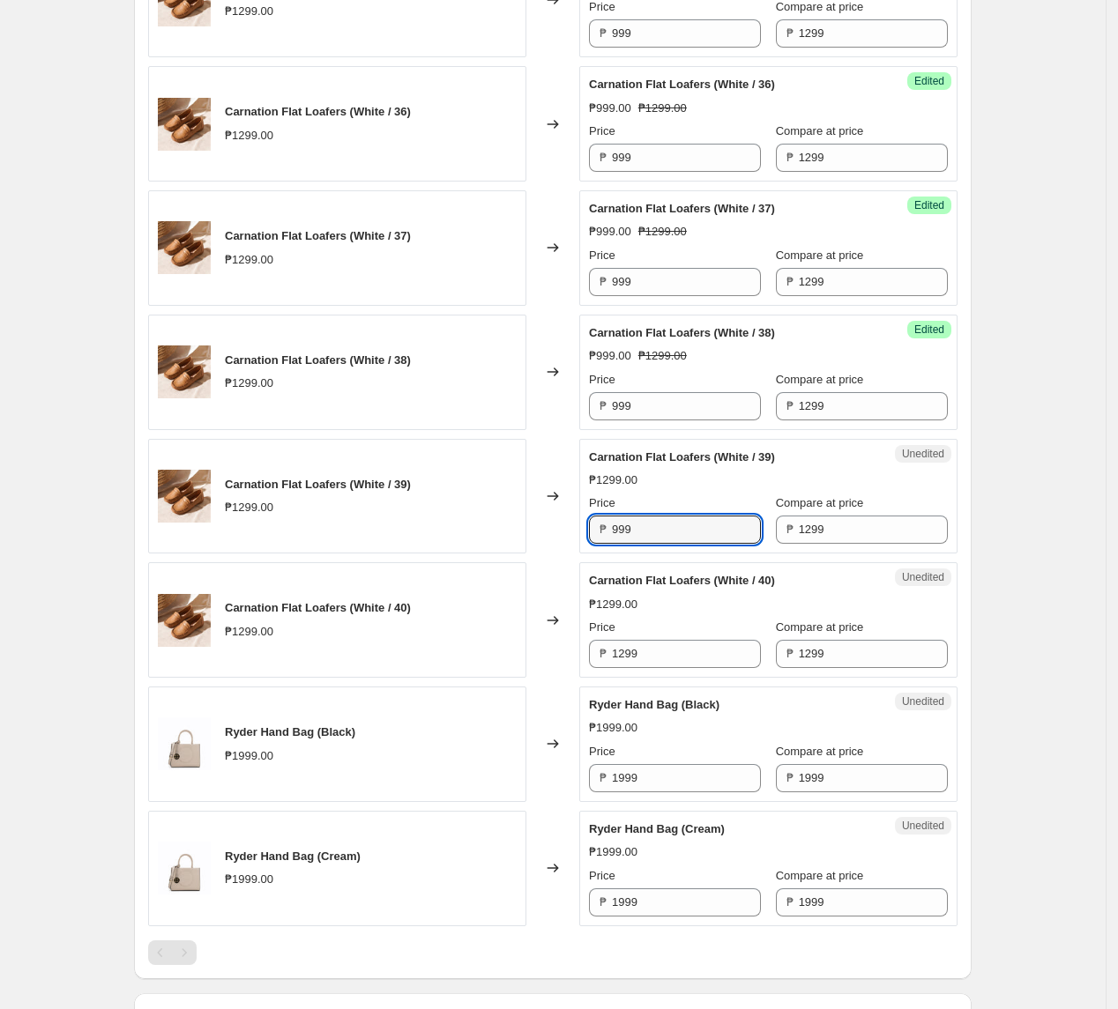
type input "999"
paste input "9"
type input "999"
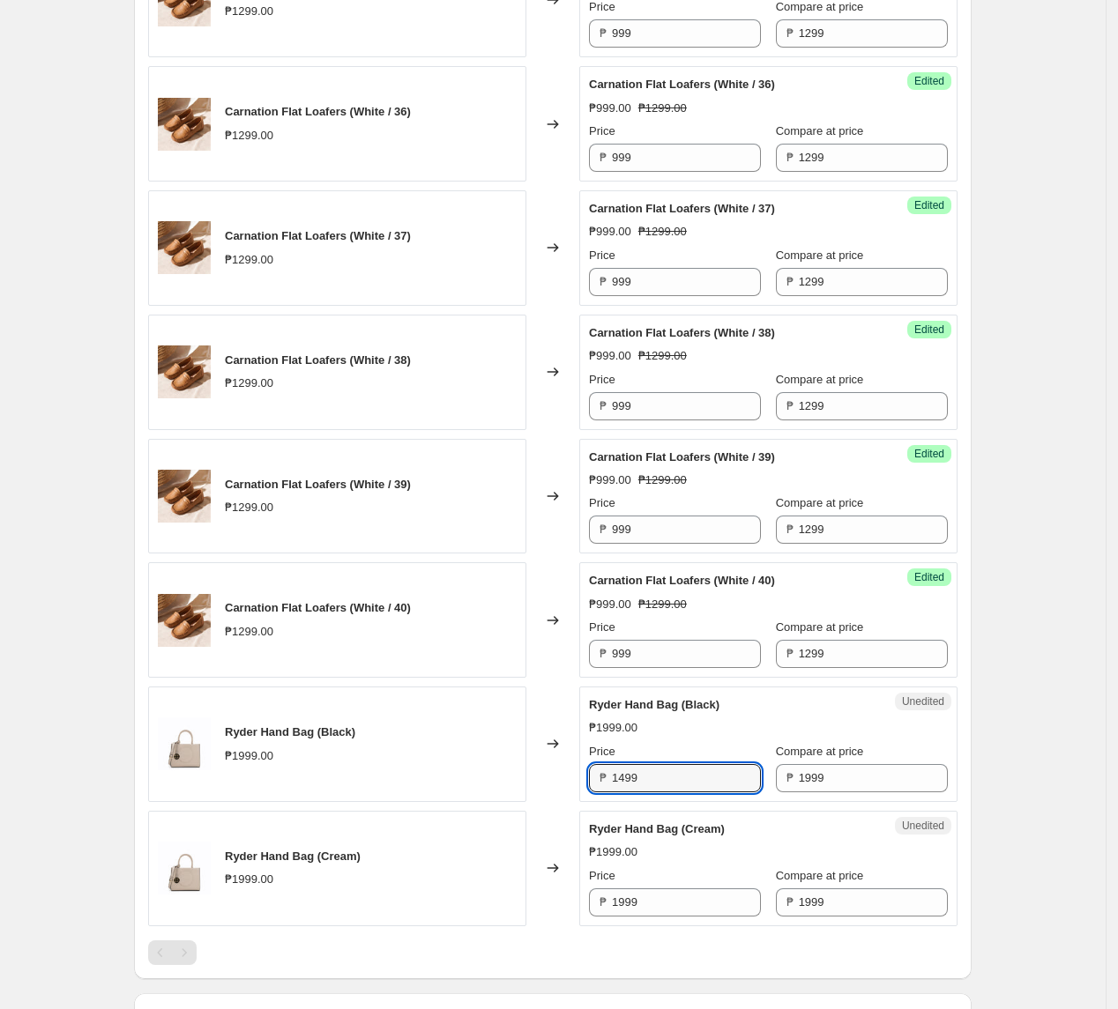
type input "1499"
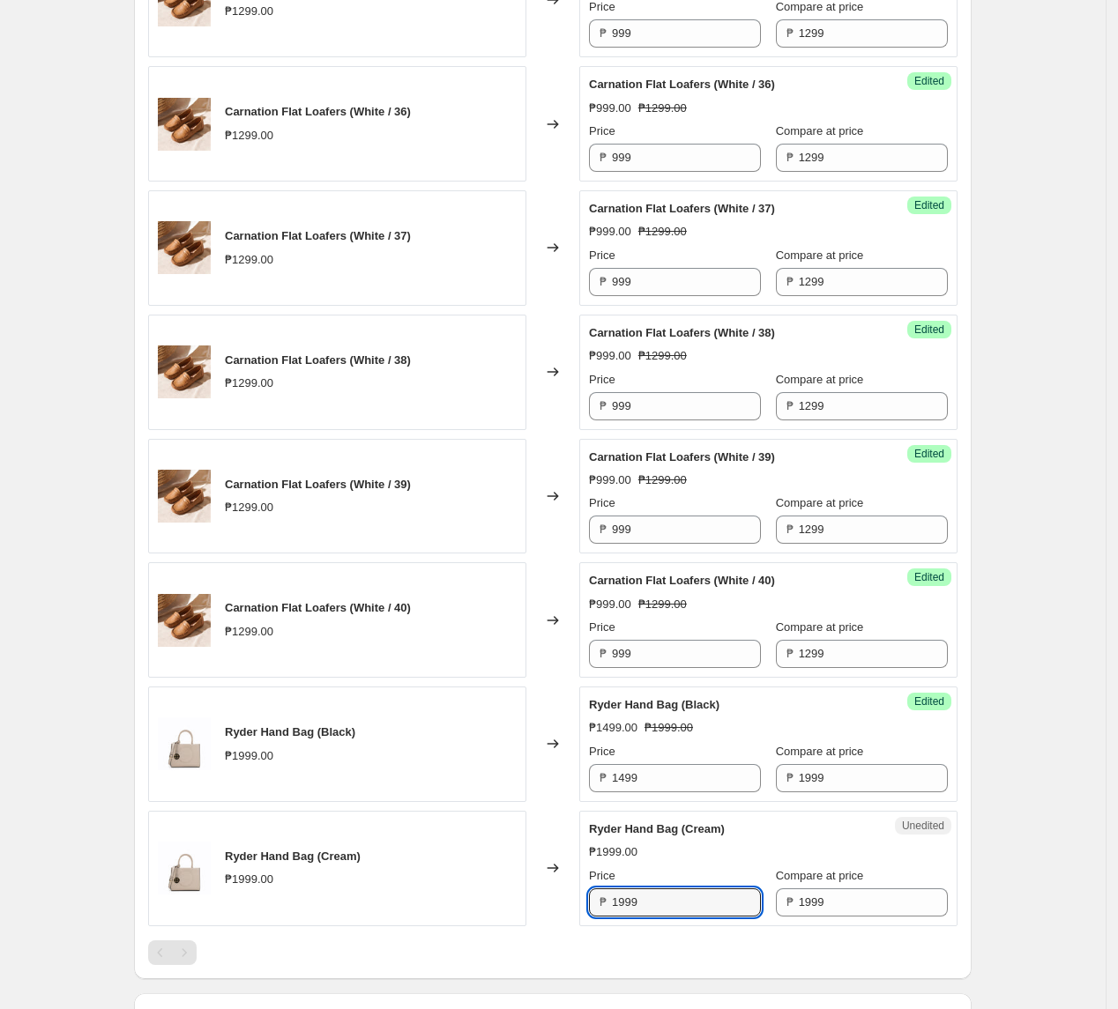
paste input "4"
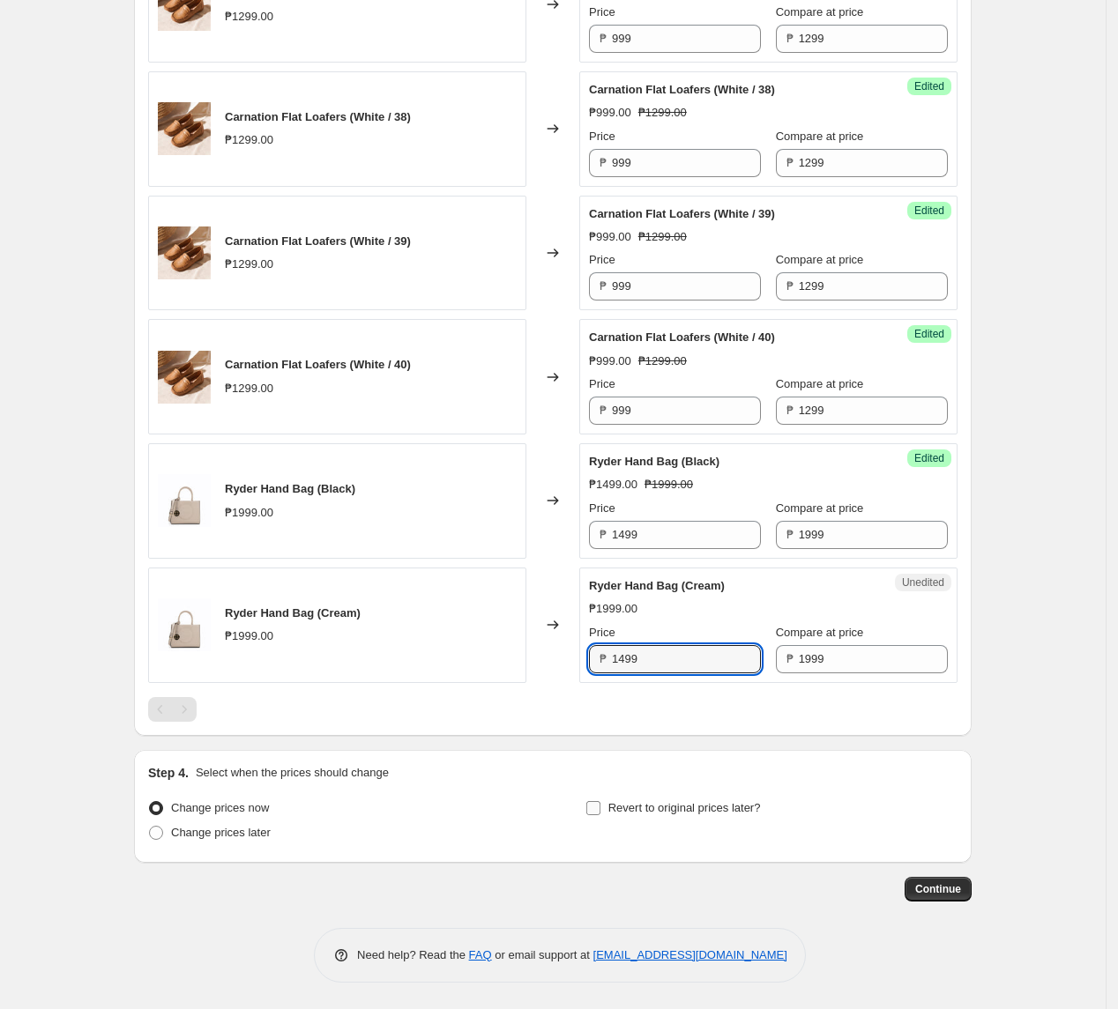
type input "1499"
click at [681, 813] on span "Revert to original prices later?" at bounding box center [684, 807] width 152 height 13
click at [600, 813] on input "Revert to original prices later?" at bounding box center [593, 808] width 14 height 14
checkbox input "true"
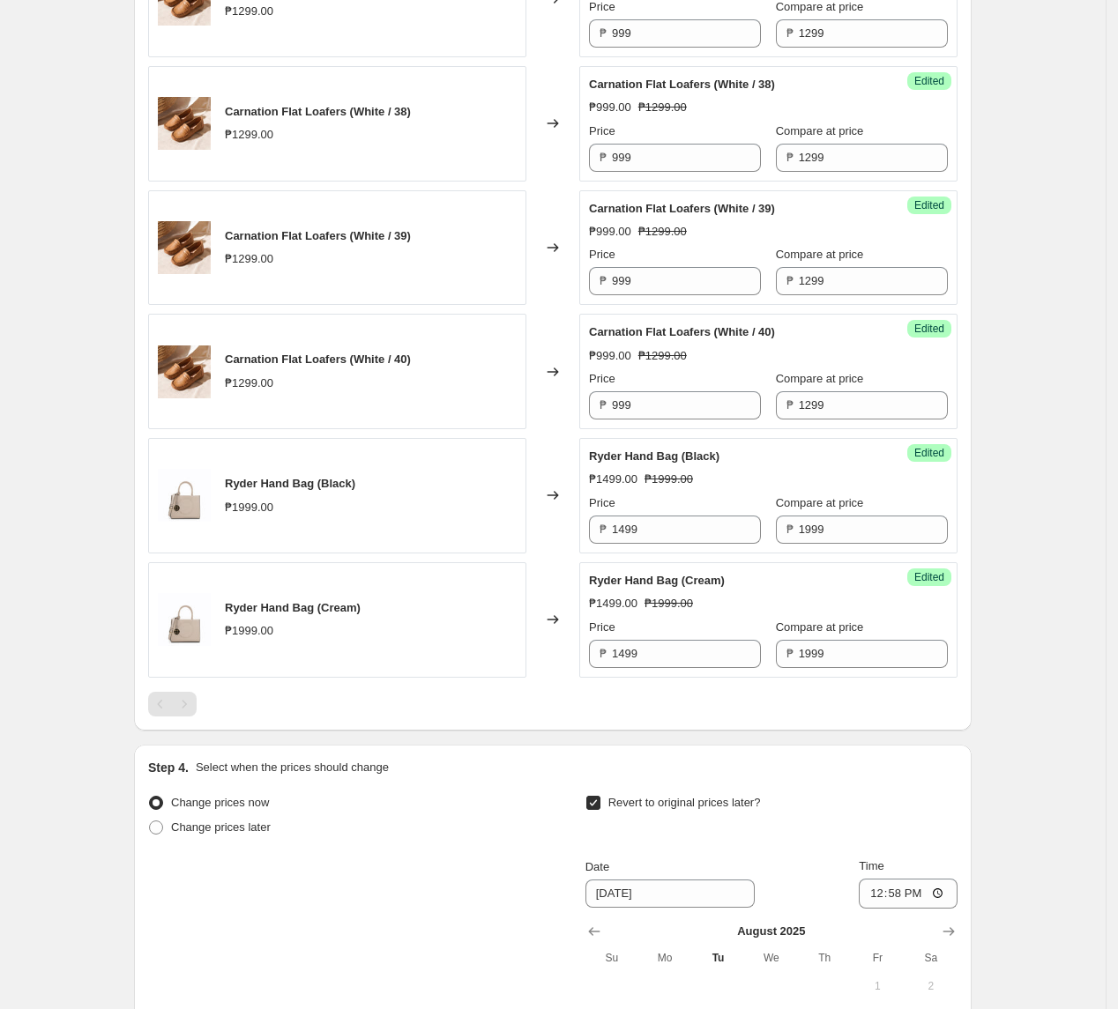
scroll to position [1283, 0]
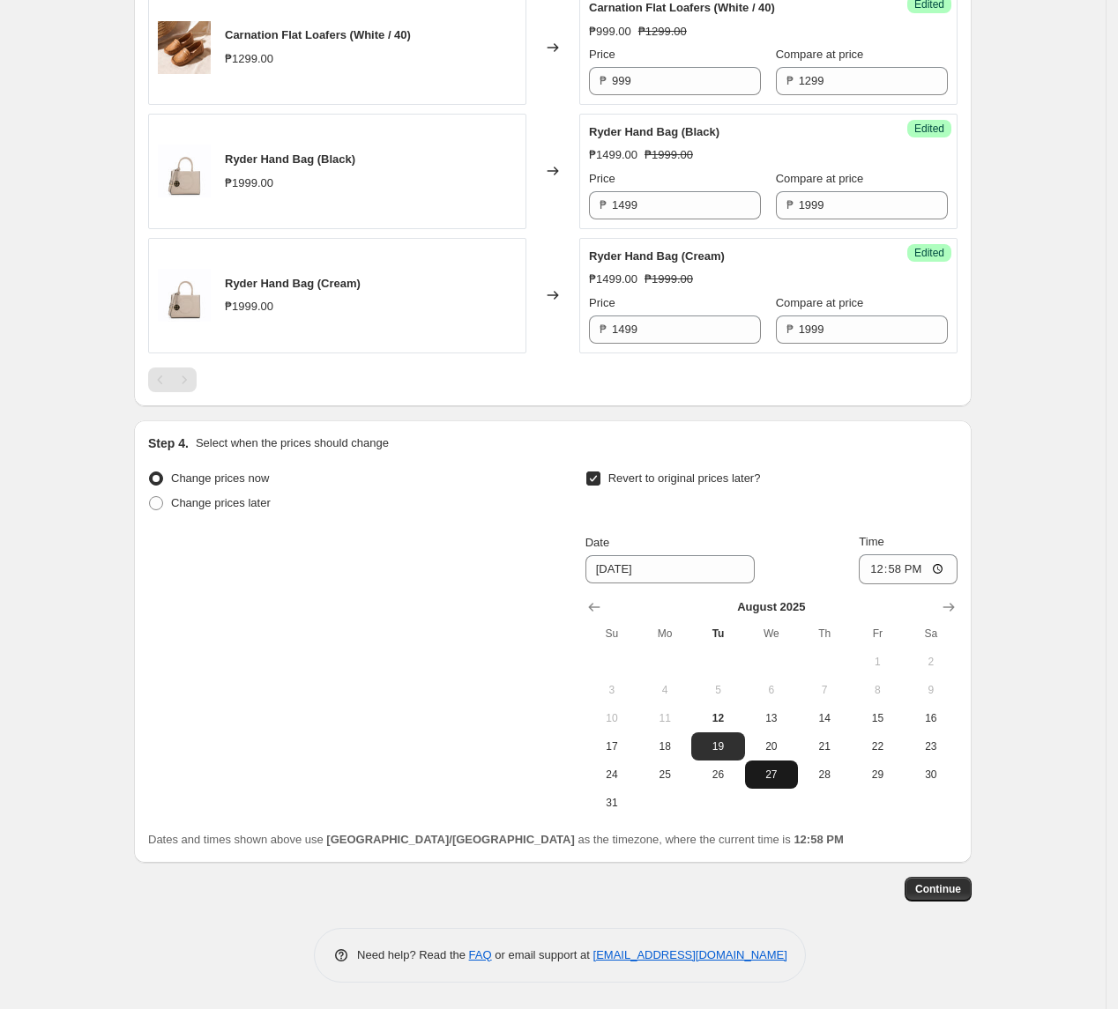
click at [783, 766] on button "27" at bounding box center [771, 775] width 53 height 28
type input "[DATE]"
click at [875, 572] on input "12:58" at bounding box center [907, 569] width 99 height 30
type input "10:00"
click at [939, 895] on span "Continue" at bounding box center [938, 889] width 46 height 14
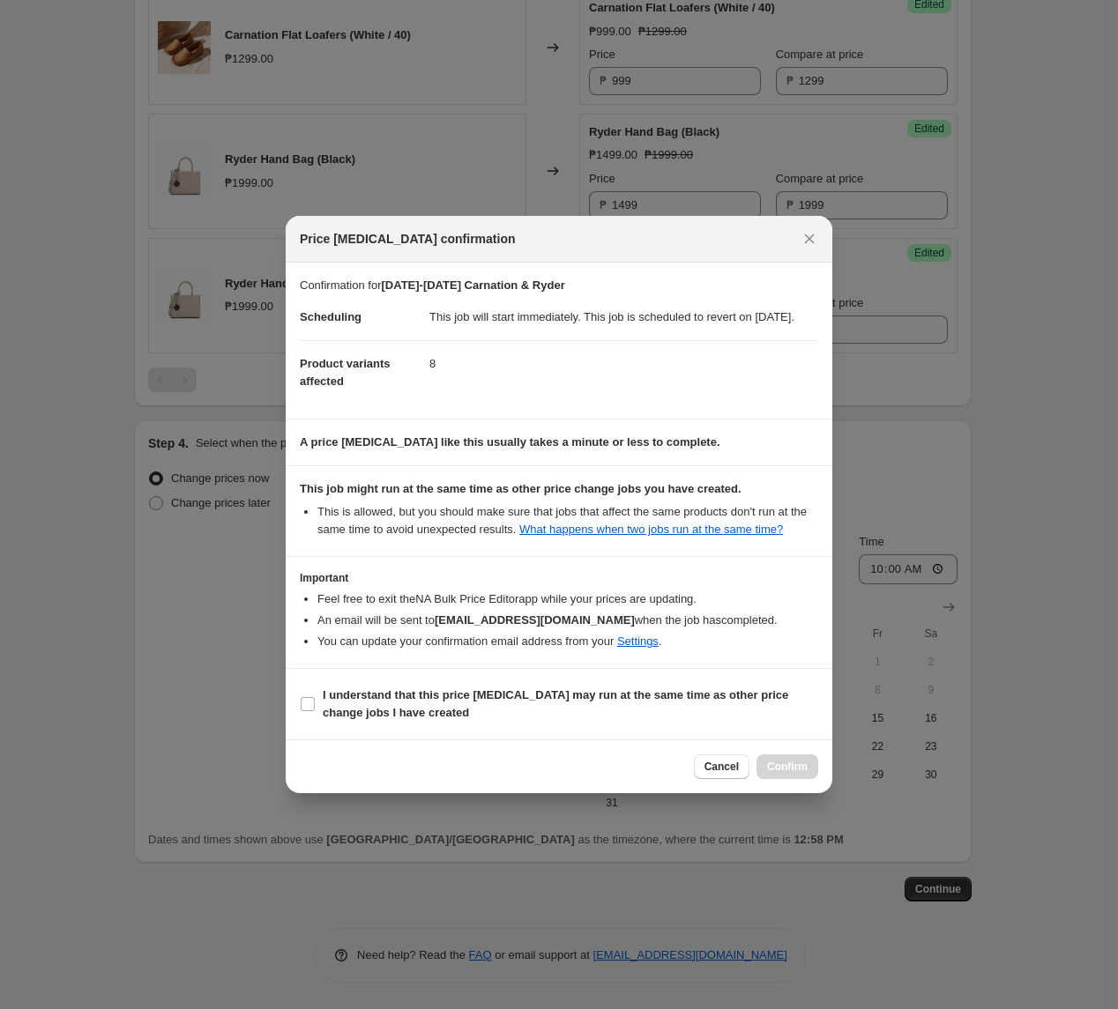
drag, startPoint x: 618, startPoint y: 724, endPoint x: 643, endPoint y: 735, distance: 27.7
click at [618, 722] on span "I understand that this price [MEDICAL_DATA] may run at the same time as other p…" at bounding box center [570, 704] width 495 height 35
click at [315, 711] on input "I understand that this price [MEDICAL_DATA] may run at the same time as other p…" at bounding box center [308, 704] width 14 height 14
checkbox input "true"
click at [827, 783] on div "Cancel Confirm" at bounding box center [559, 766] width 546 height 54
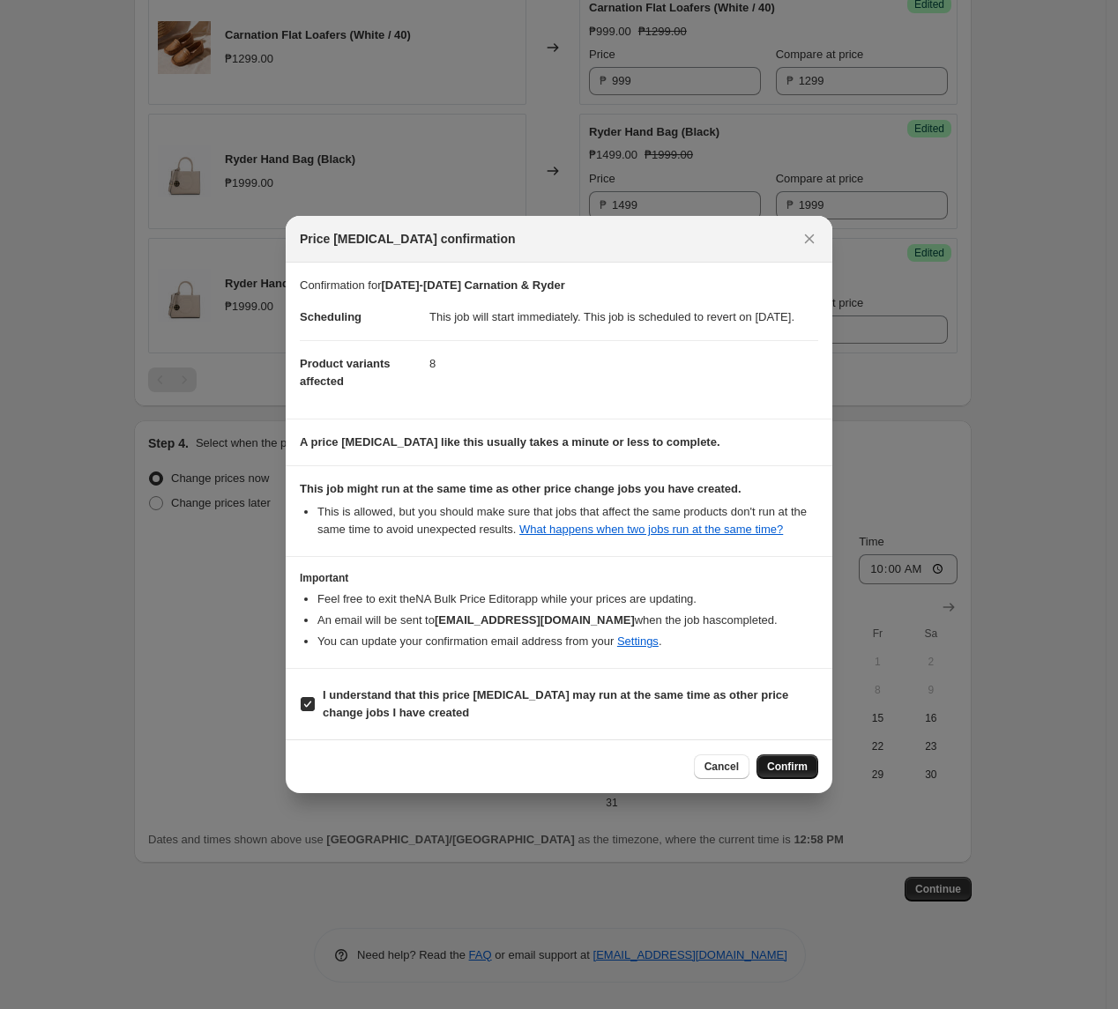
click at [801, 774] on span "Confirm" at bounding box center [787, 767] width 41 height 14
